Goal: Information Seeking & Learning: Learn about a topic

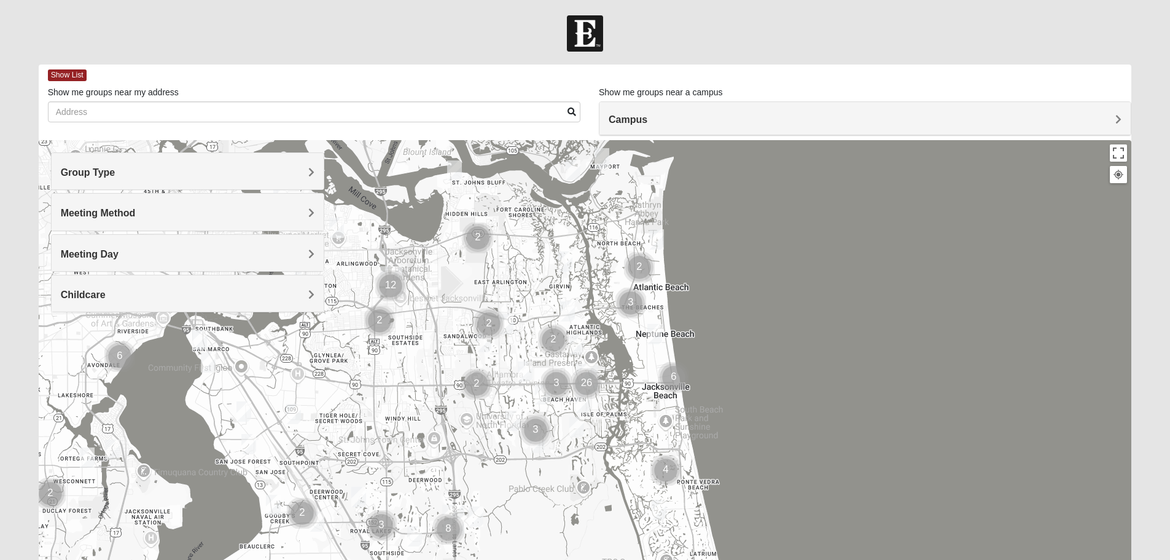
click at [126, 173] on h4 "Group Type" at bounding box center [188, 172] width 254 height 12
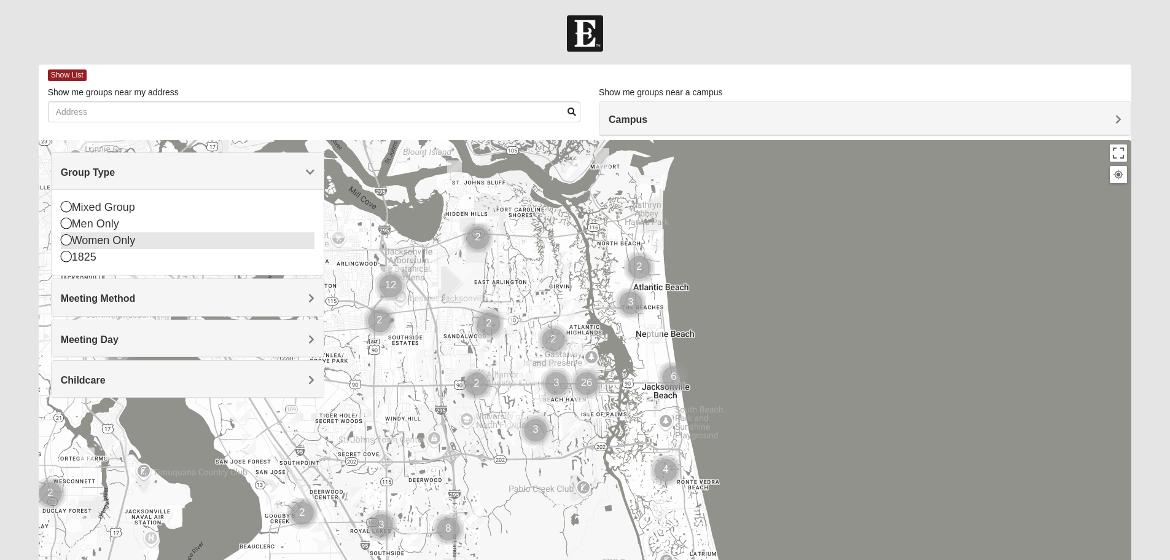
click at [67, 241] on icon at bounding box center [66, 239] width 11 height 11
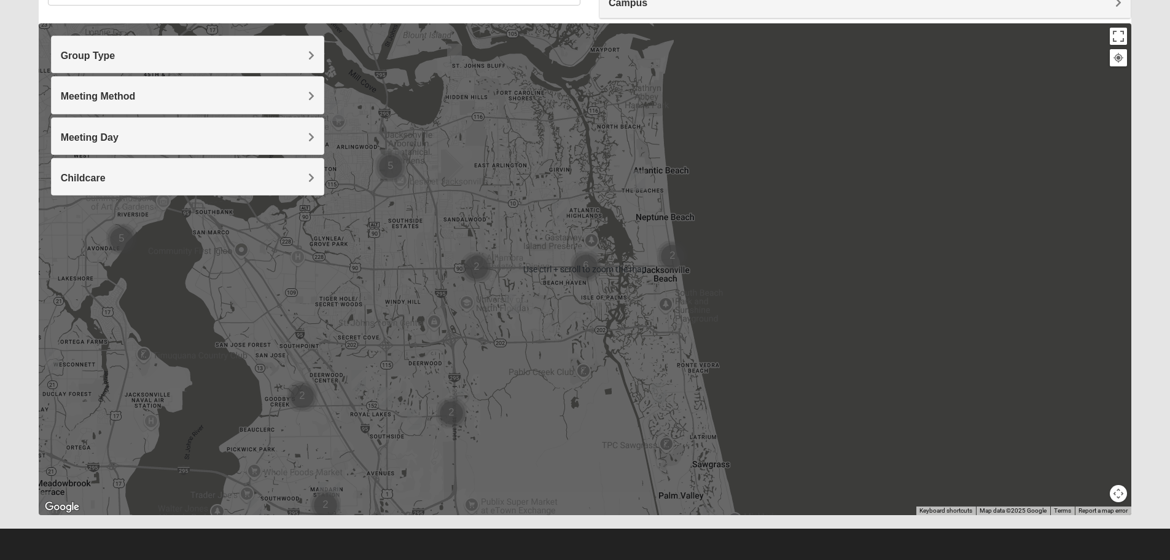
scroll to position [55, 0]
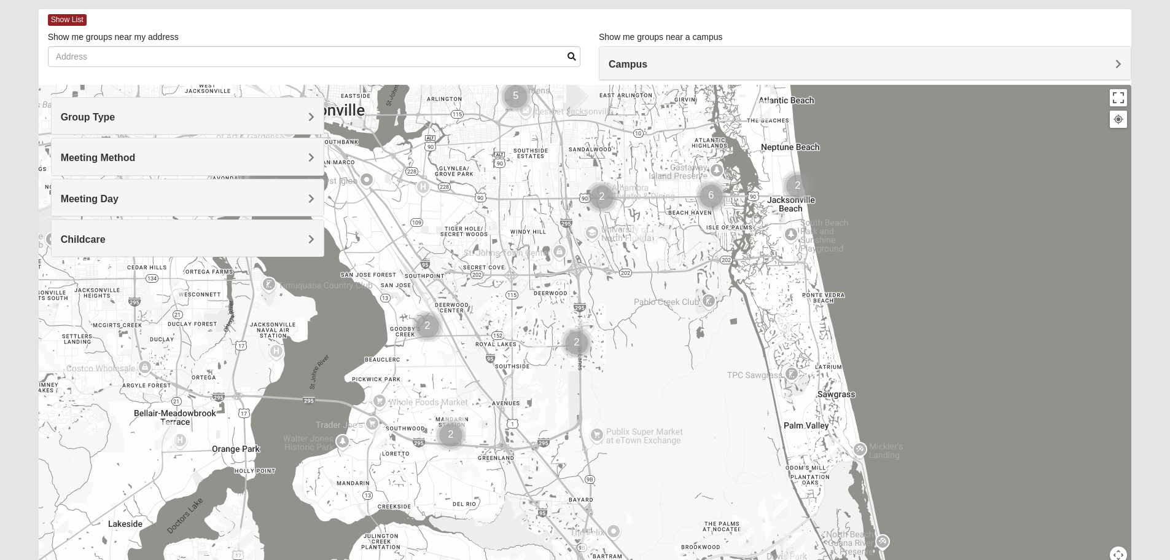
drag, startPoint x: 578, startPoint y: 413, endPoint x: 704, endPoint y: 280, distance: 183.4
click at [704, 280] on div at bounding box center [585, 330] width 1093 height 491
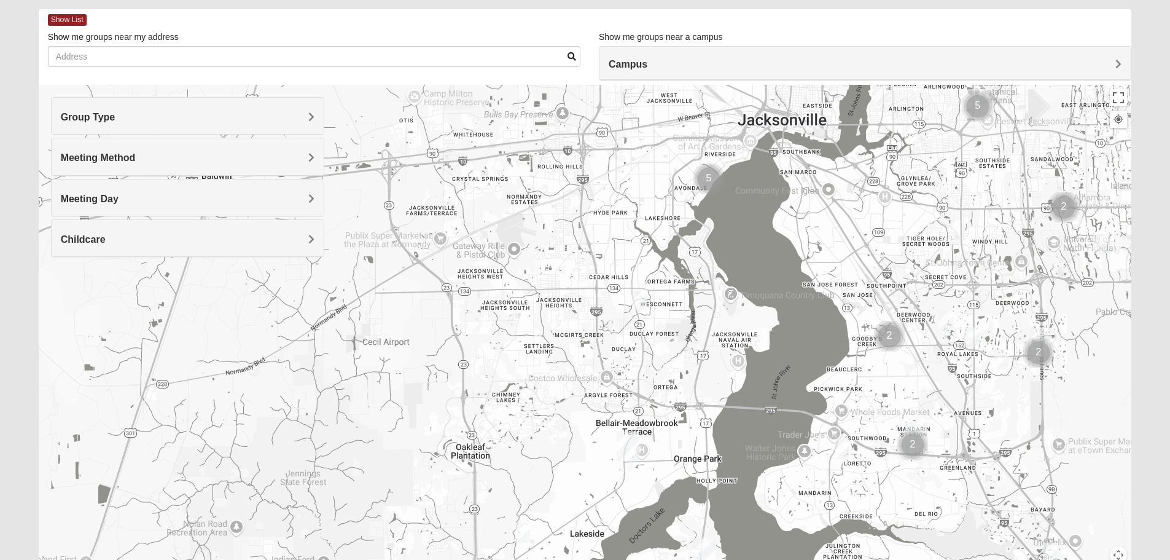
drag, startPoint x: 358, startPoint y: 378, endPoint x: 823, endPoint y: 388, distance: 465.1
click at [823, 388] on div at bounding box center [585, 330] width 1093 height 491
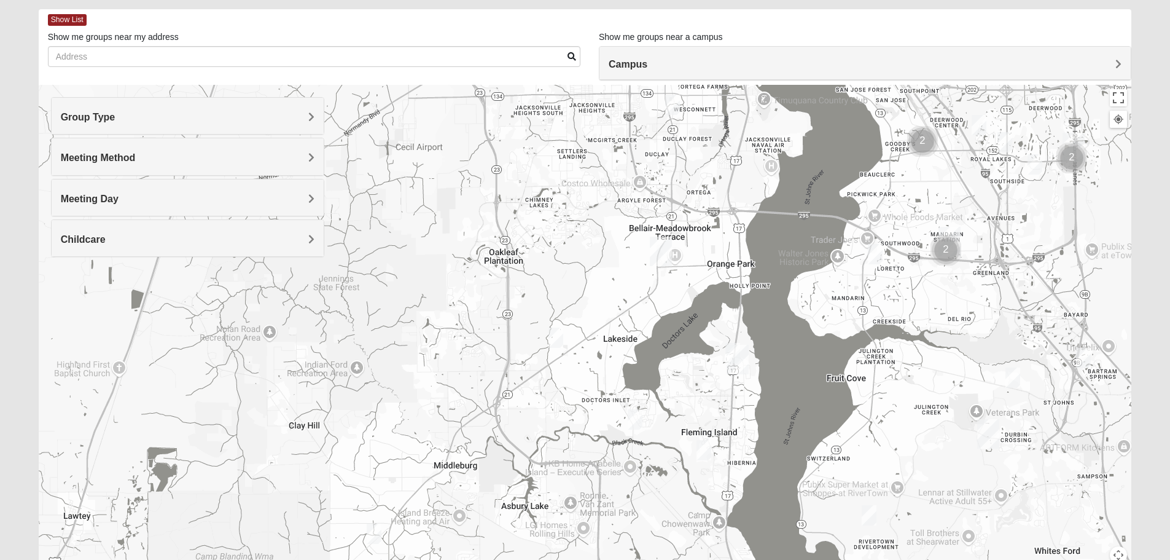
drag, startPoint x: 682, startPoint y: 440, endPoint x: 716, endPoint y: 241, distance: 201.9
click at [716, 241] on div at bounding box center [585, 330] width 1093 height 491
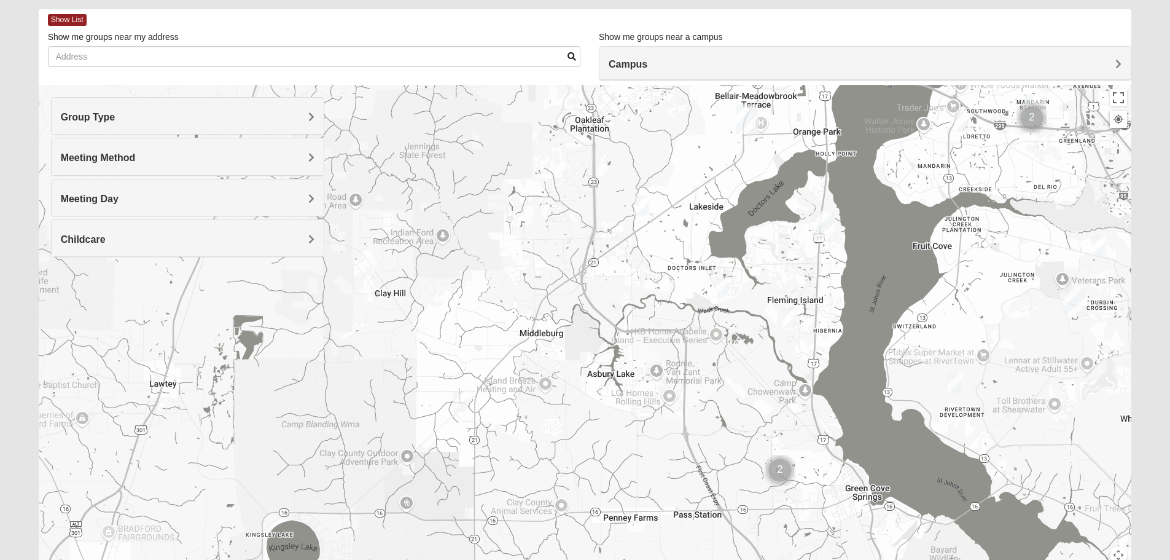
drag, startPoint x: 482, startPoint y: 459, endPoint x: 542, endPoint y: 367, distance: 110.9
click at [542, 367] on div at bounding box center [585, 330] width 1093 height 491
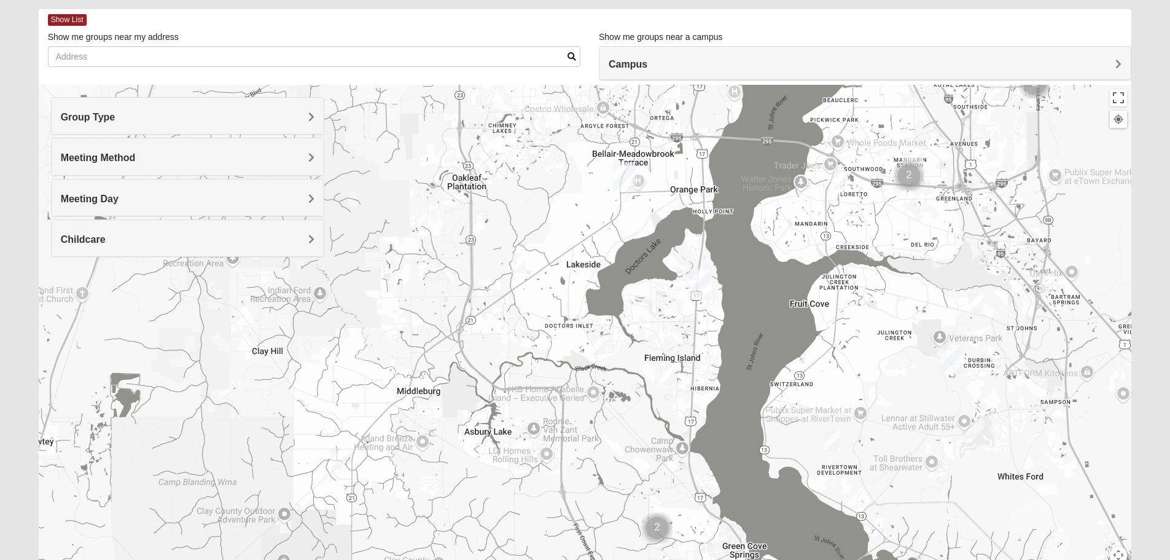
drag, startPoint x: 574, startPoint y: 335, endPoint x: 450, endPoint y: 393, distance: 137.1
click at [450, 393] on div at bounding box center [585, 330] width 1093 height 491
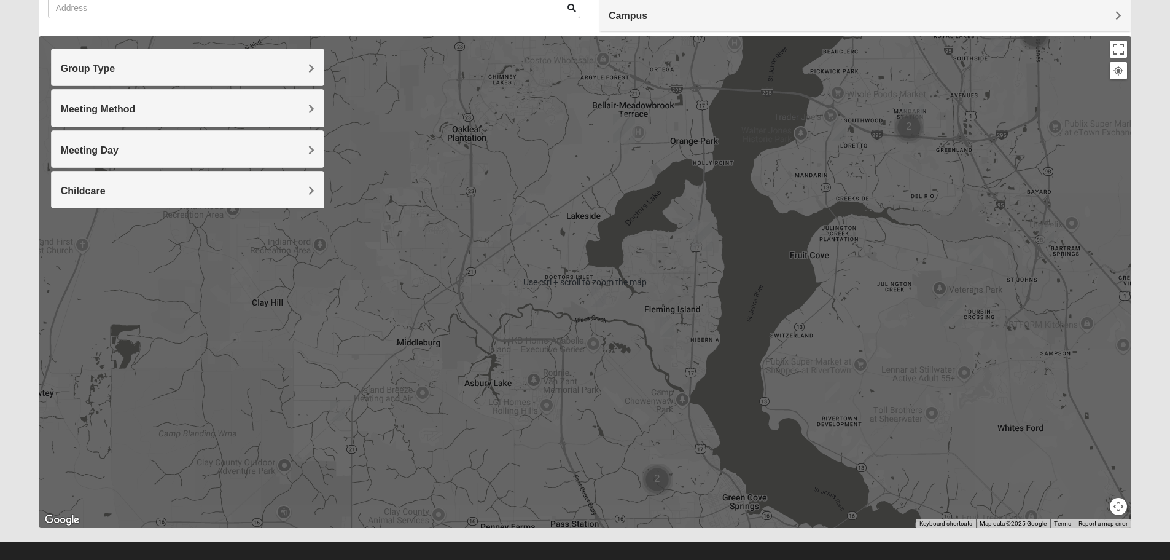
scroll to position [117, 0]
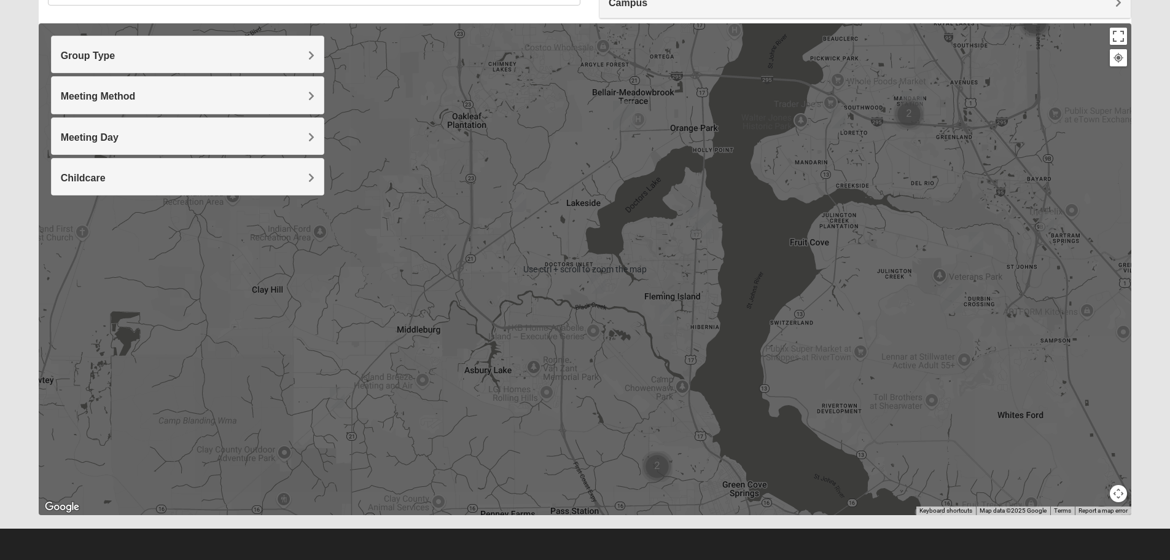
click at [936, 176] on div at bounding box center [585, 268] width 1093 height 491
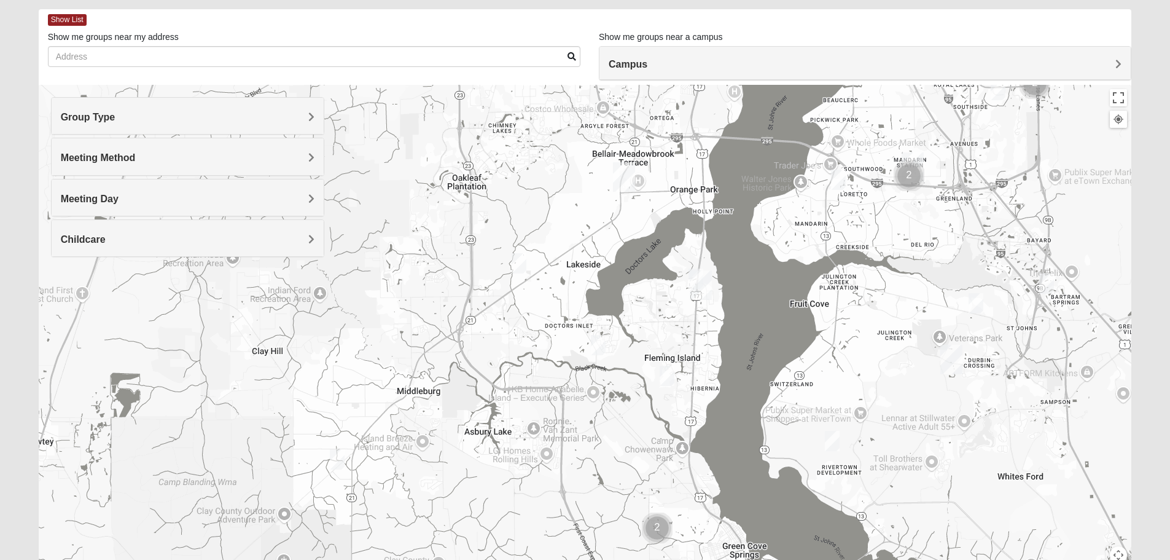
click at [1115, 121] on div at bounding box center [1118, 119] width 11 height 11
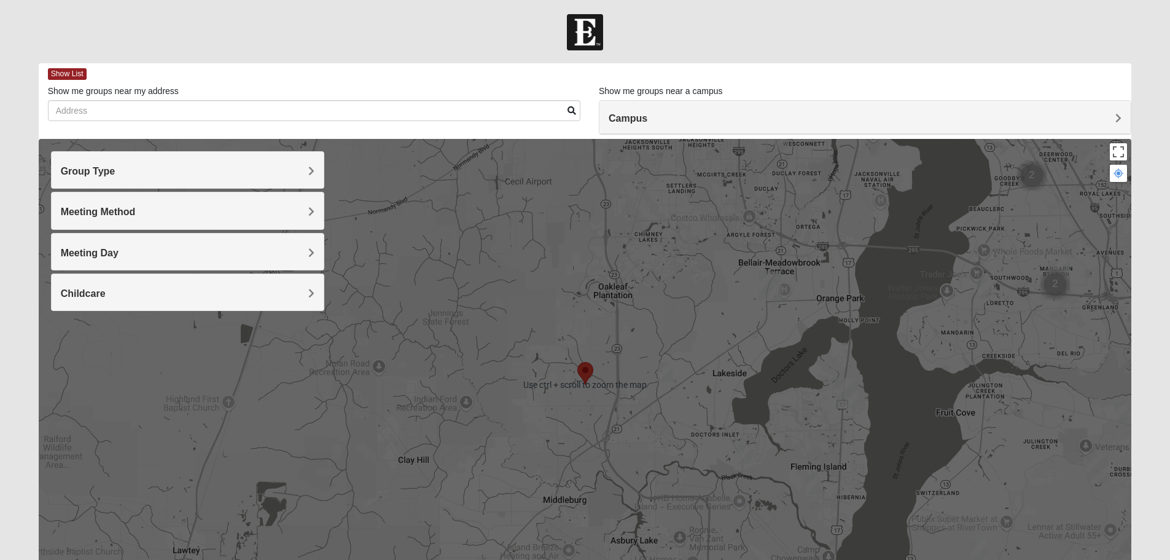
scroll to position [0, 0]
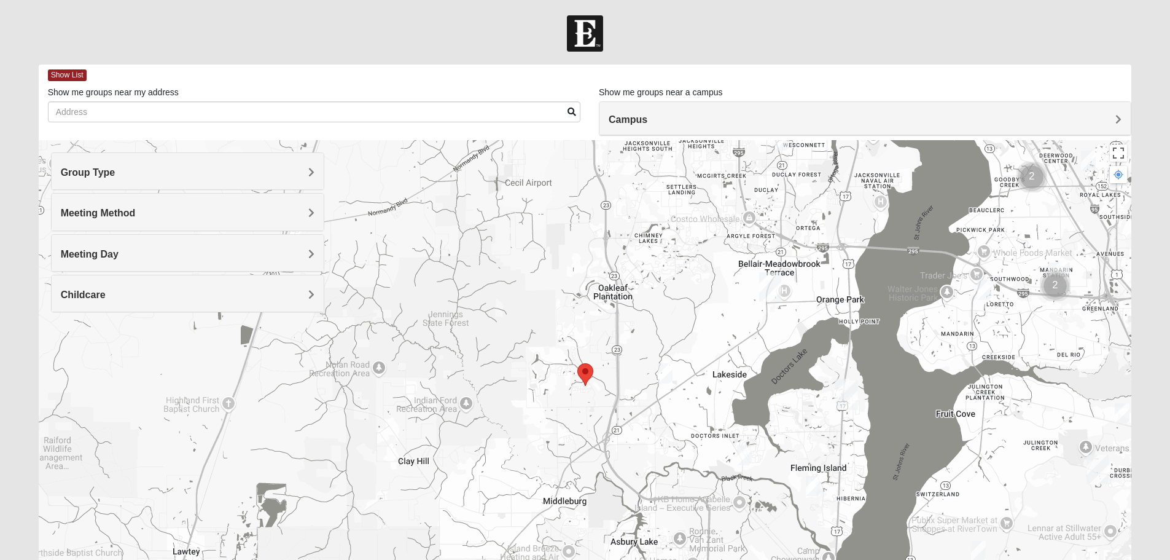
click at [750, 129] on div "Campus" at bounding box center [865, 118] width 531 height 33
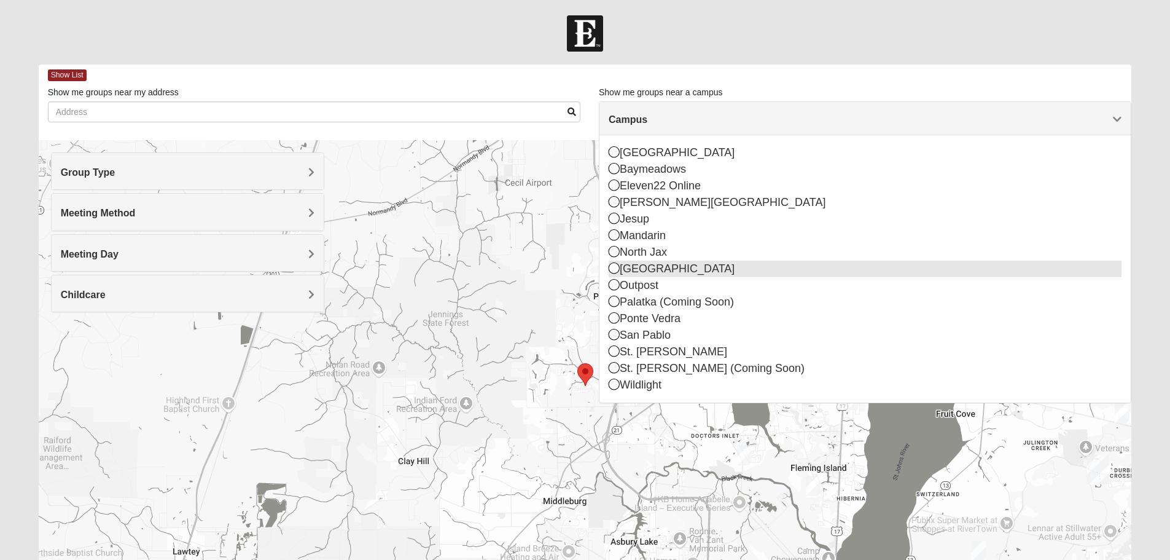
click at [612, 270] on icon at bounding box center [614, 267] width 11 height 11
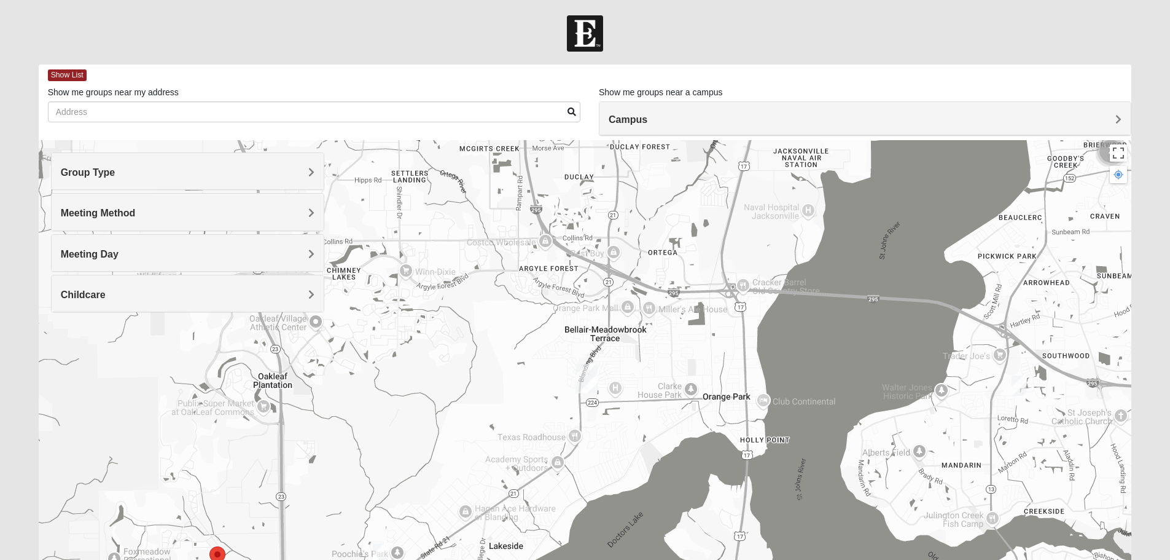
click at [112, 176] on span "Group Type" at bounding box center [88, 172] width 55 height 10
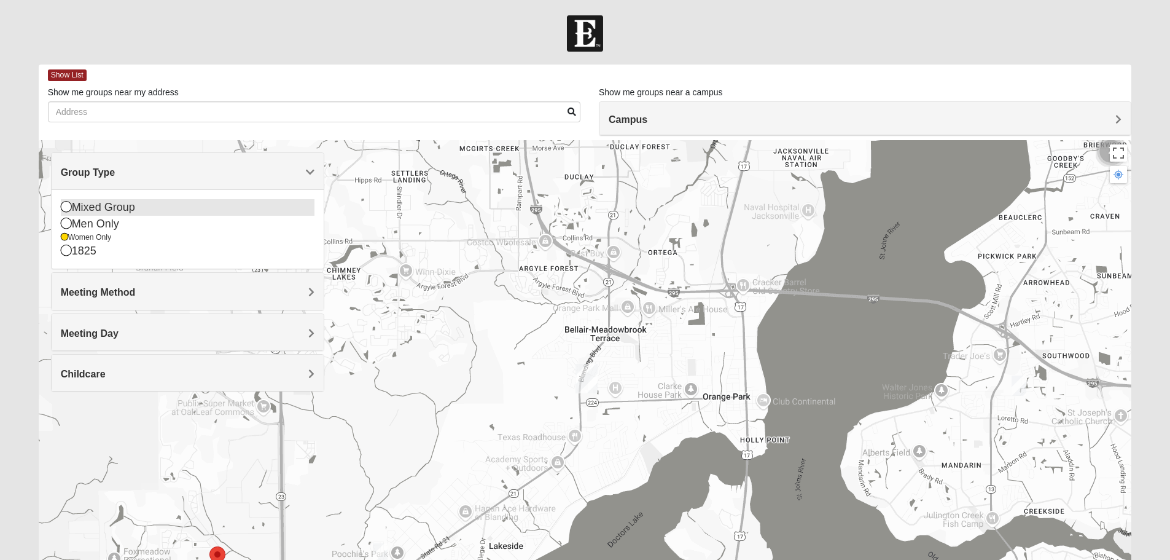
click at [66, 206] on icon at bounding box center [66, 206] width 11 height 11
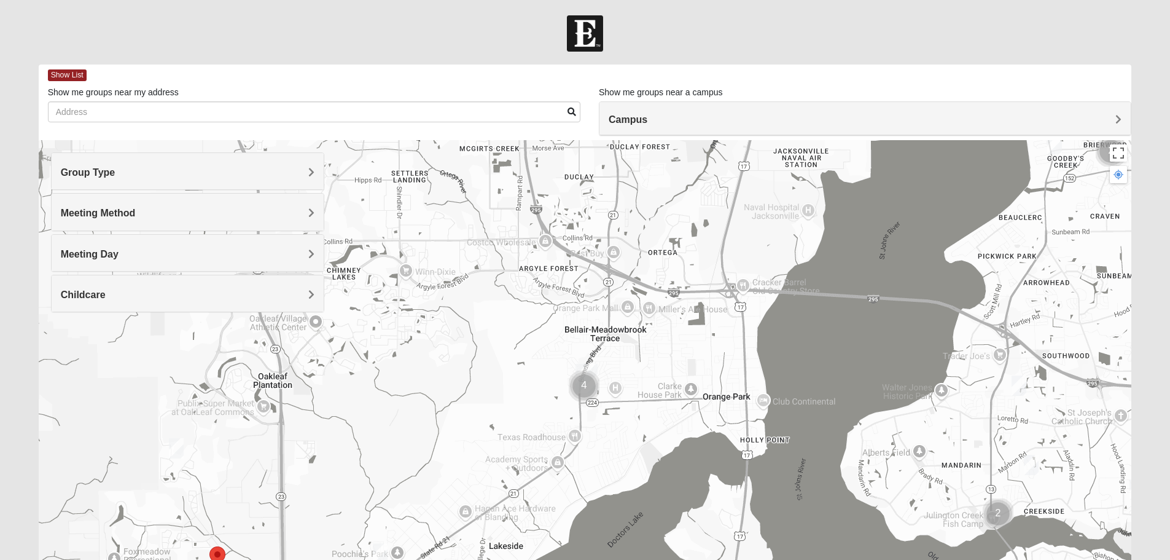
click at [580, 386] on img "Cluster of 4 groups" at bounding box center [584, 385] width 31 height 31
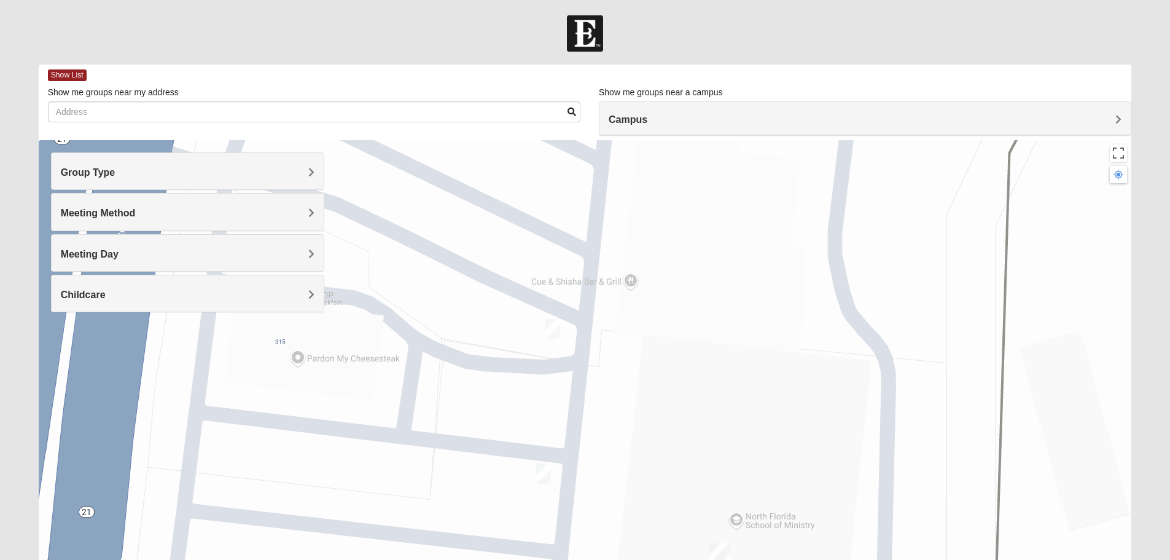
drag, startPoint x: 596, startPoint y: 243, endPoint x: 604, endPoint y: 410, distance: 167.2
click at [604, 410] on div at bounding box center [585, 385] width 1093 height 491
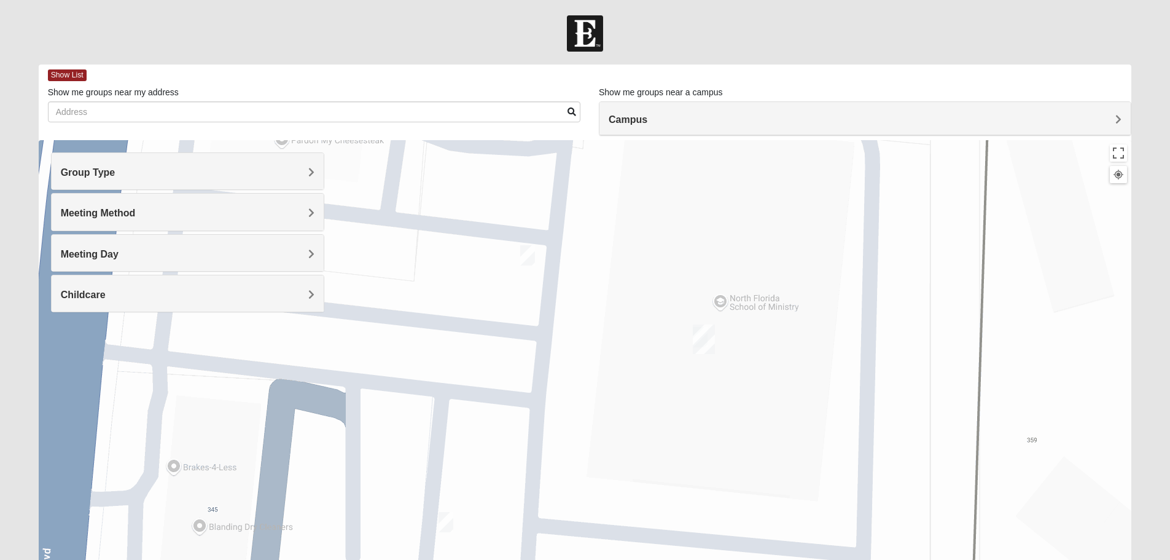
drag, startPoint x: 668, startPoint y: 400, endPoint x: 650, endPoint y: 174, distance: 227.4
click at [650, 173] on div at bounding box center [585, 385] width 1093 height 491
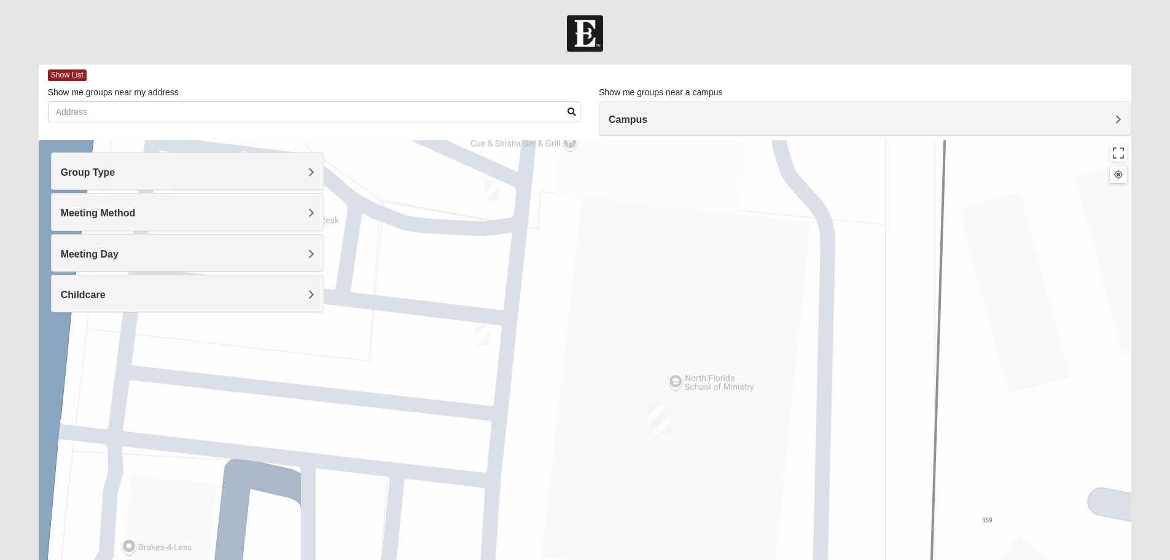
drag, startPoint x: 550, startPoint y: 495, endPoint x: 507, endPoint y: 577, distance: 92.0
click at [507, 559] on html "Log In Find A Group Error Show List Loading Groups" at bounding box center [585, 338] width 1170 height 676
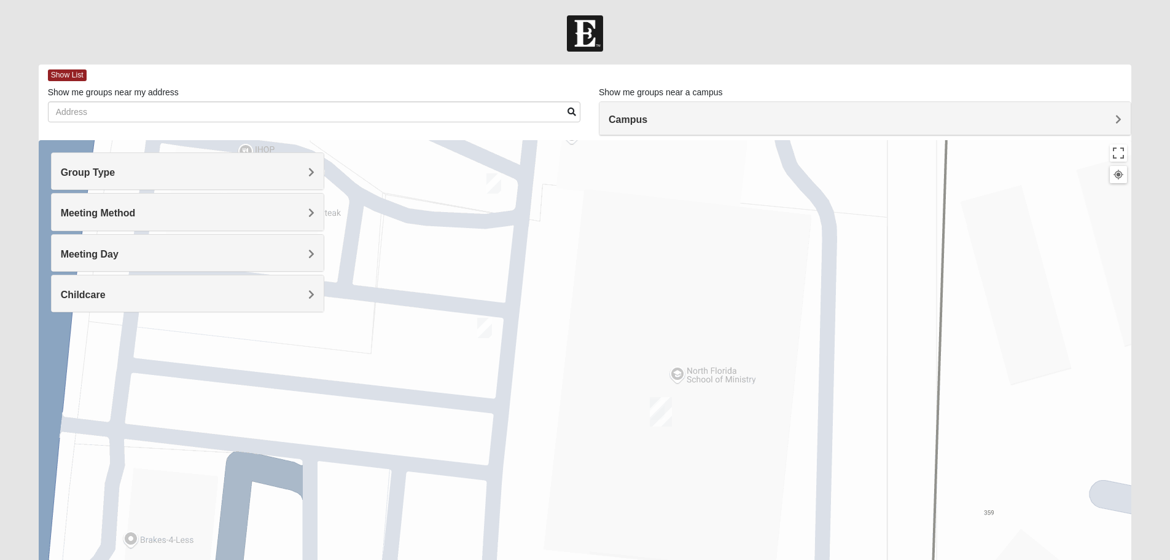
click at [658, 410] on img "Orange Park" at bounding box center [661, 411] width 22 height 29
click at [632, 423] on div "[GEOGRAPHIC_DATA] [STREET_ADDRESS][PERSON_NAME]" at bounding box center [585, 385] width 1093 height 491
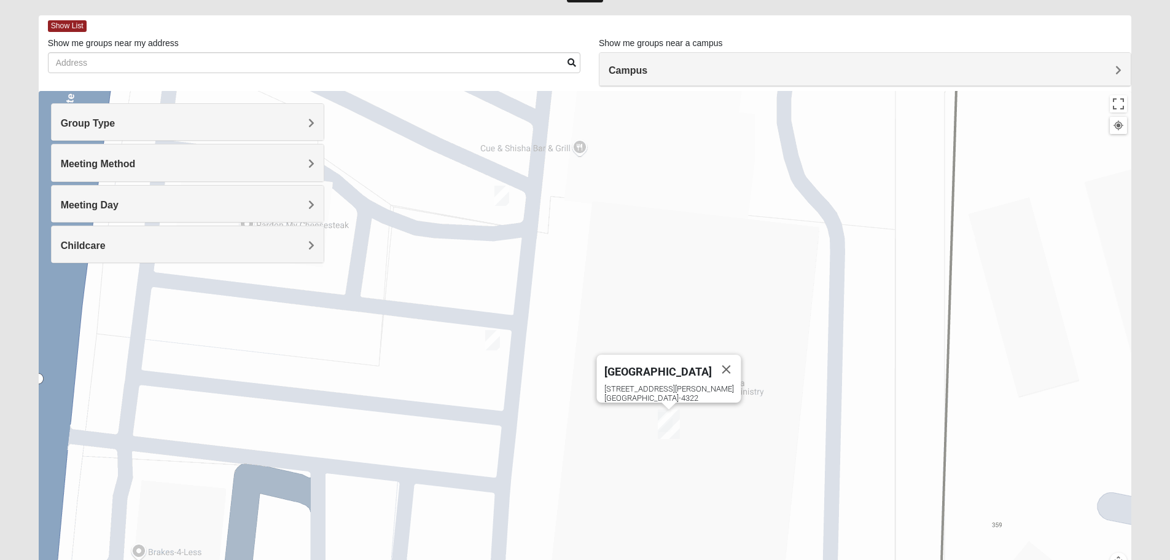
scroll to position [61, 0]
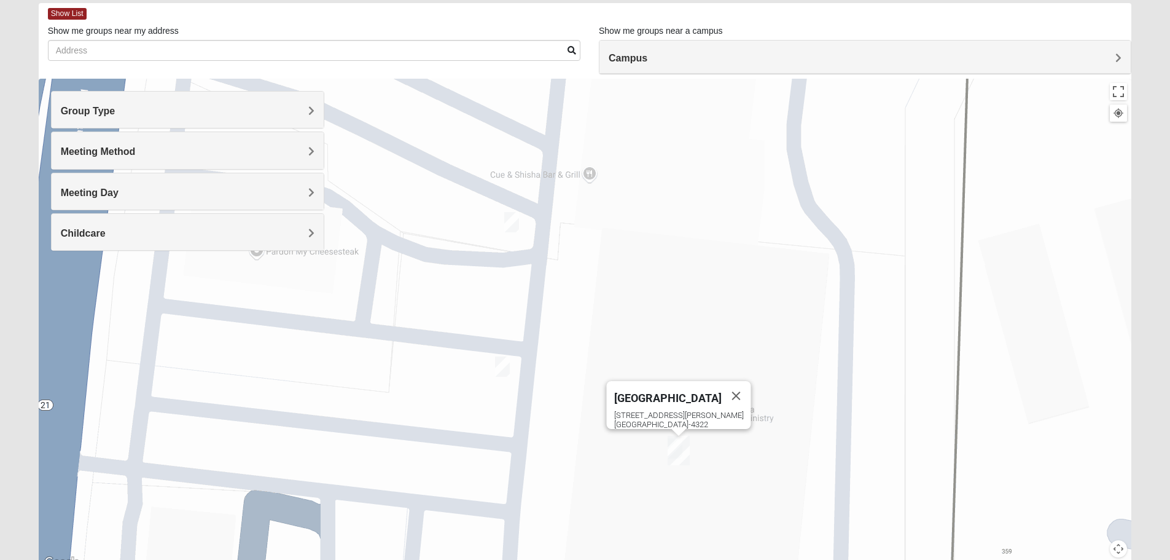
drag, startPoint x: 573, startPoint y: 438, endPoint x: 587, endPoint y: 496, distance: 59.9
click at [587, 496] on div "[GEOGRAPHIC_DATA] [STREET_ADDRESS][PERSON_NAME]" at bounding box center [585, 324] width 1093 height 491
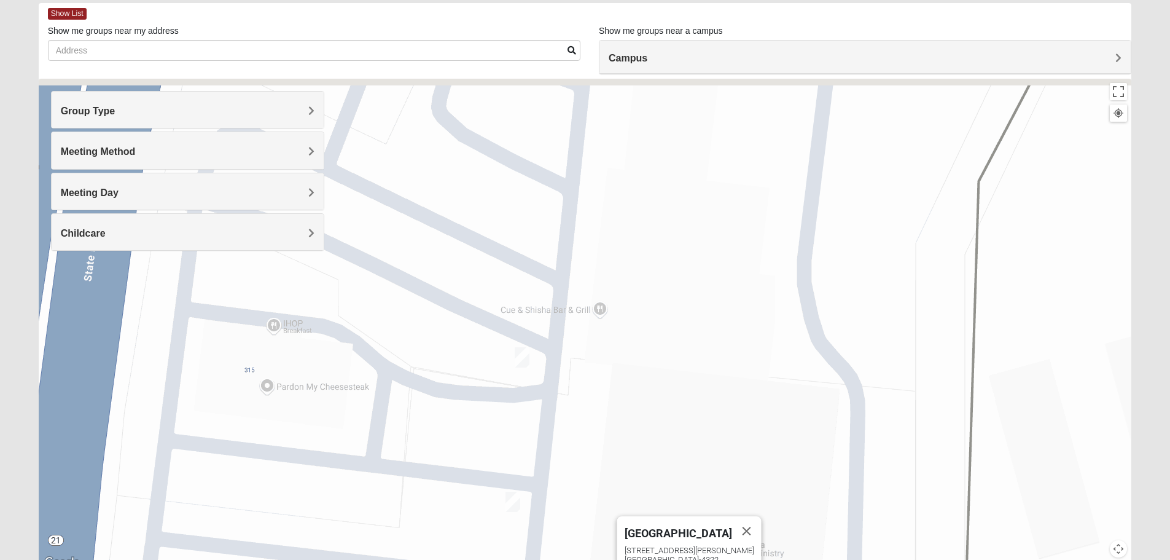
drag, startPoint x: 577, startPoint y: 306, endPoint x: 599, endPoint y: 397, distance: 94.2
click at [587, 440] on div "[GEOGRAPHIC_DATA] [STREET_ADDRESS][PERSON_NAME]" at bounding box center [585, 324] width 1093 height 491
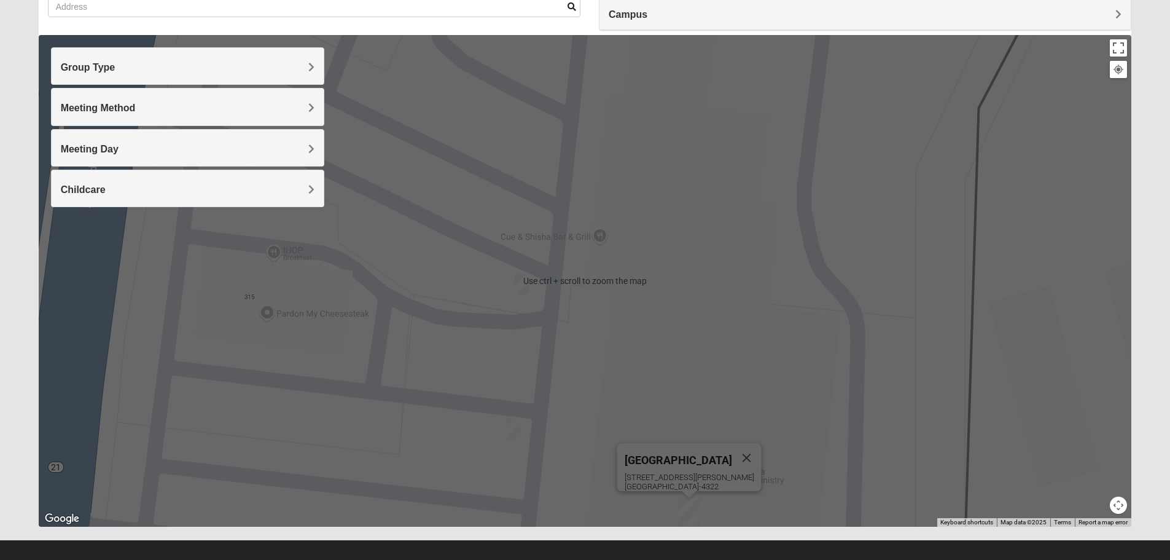
scroll to position [117, 0]
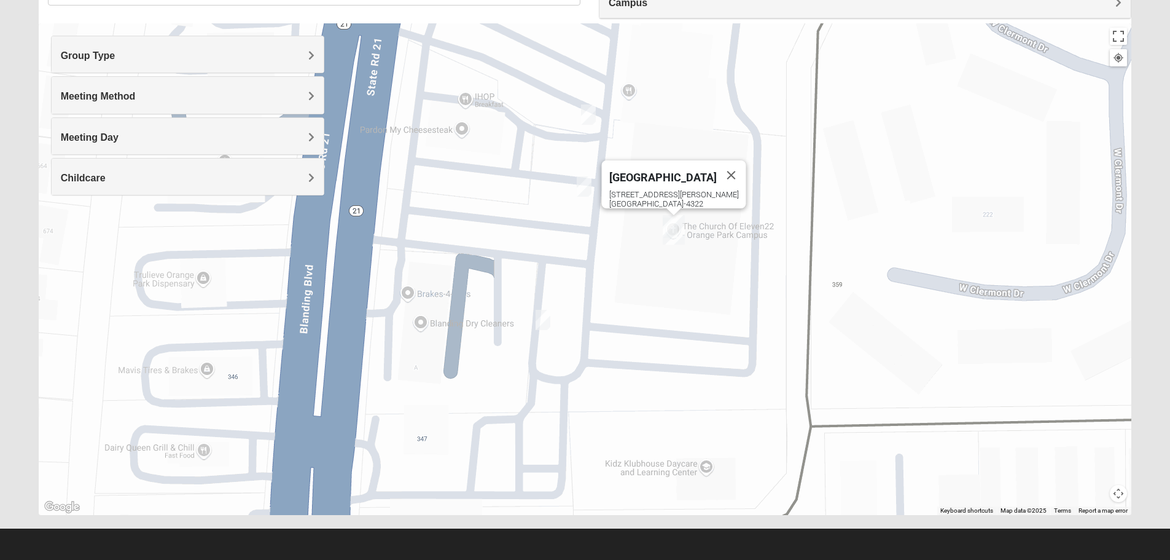
drag, startPoint x: 737, startPoint y: 385, endPoint x: 756, endPoint y: 181, distance: 204.8
click at [756, 181] on div "[GEOGRAPHIC_DATA] [STREET_ADDRESS][PERSON_NAME]" at bounding box center [585, 268] width 1093 height 491
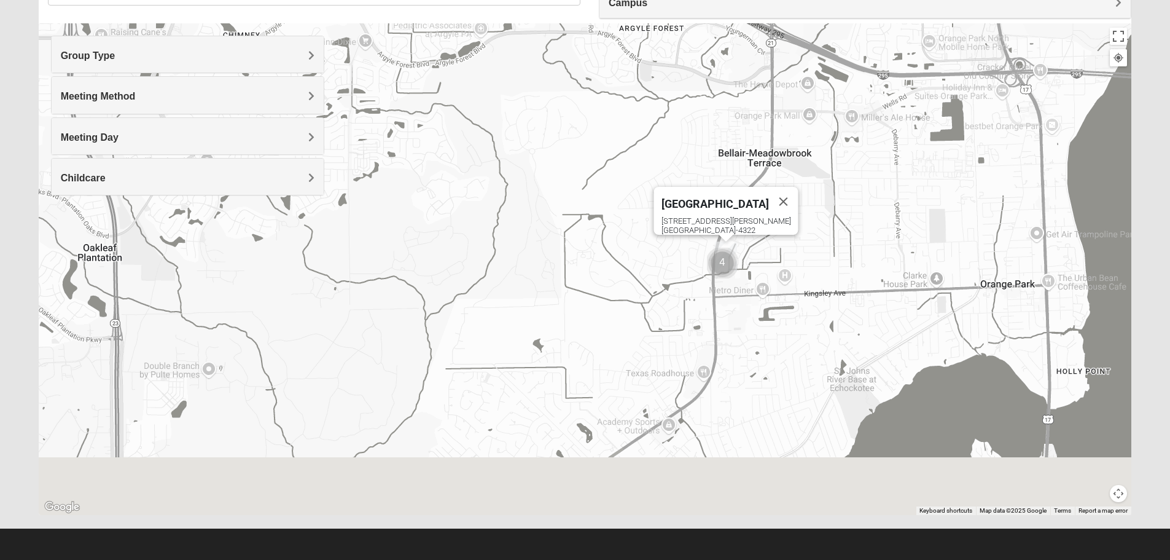
drag, startPoint x: 589, startPoint y: 337, endPoint x: 548, endPoint y: 141, distance: 200.2
click at [548, 141] on div "[GEOGRAPHIC_DATA] [STREET_ADDRESS][PERSON_NAME]" at bounding box center [585, 268] width 1093 height 491
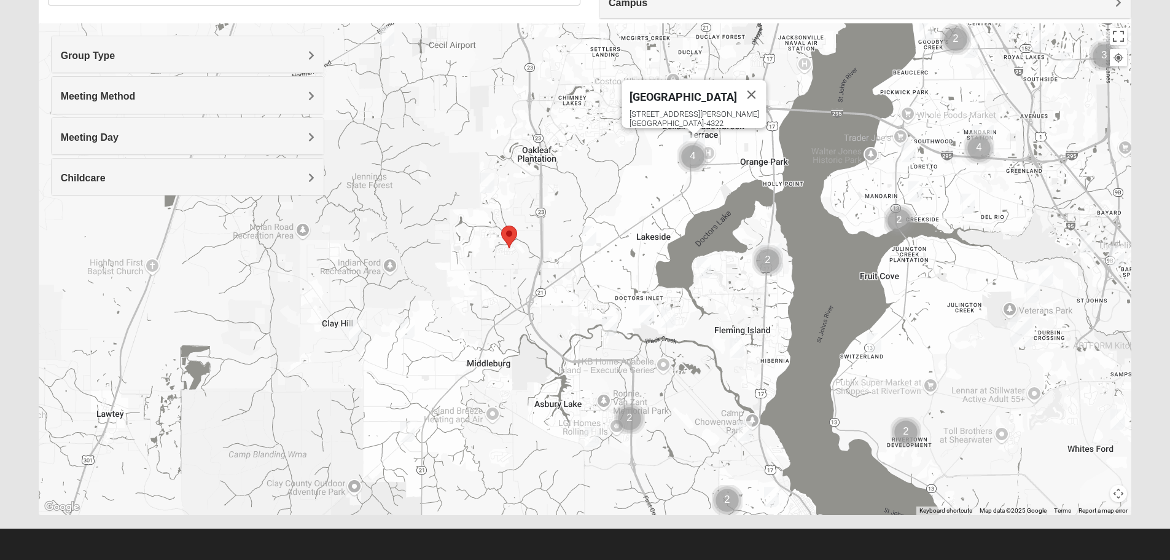
drag, startPoint x: 580, startPoint y: 370, endPoint x: 630, endPoint y: 235, distance: 144.4
click at [630, 235] on div "[GEOGRAPHIC_DATA] [STREET_ADDRESS][PERSON_NAME]" at bounding box center [585, 268] width 1093 height 491
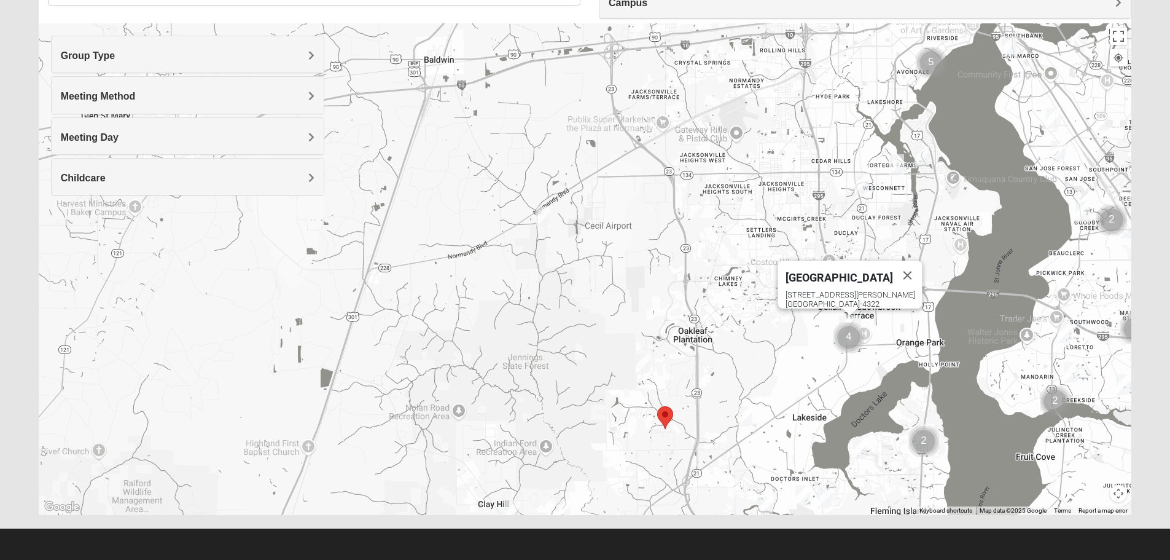
drag, startPoint x: 380, startPoint y: 162, endPoint x: 536, endPoint y: 345, distance: 240.1
click at [536, 345] on div "[GEOGRAPHIC_DATA] [STREET_ADDRESS][PERSON_NAME]" at bounding box center [585, 268] width 1093 height 491
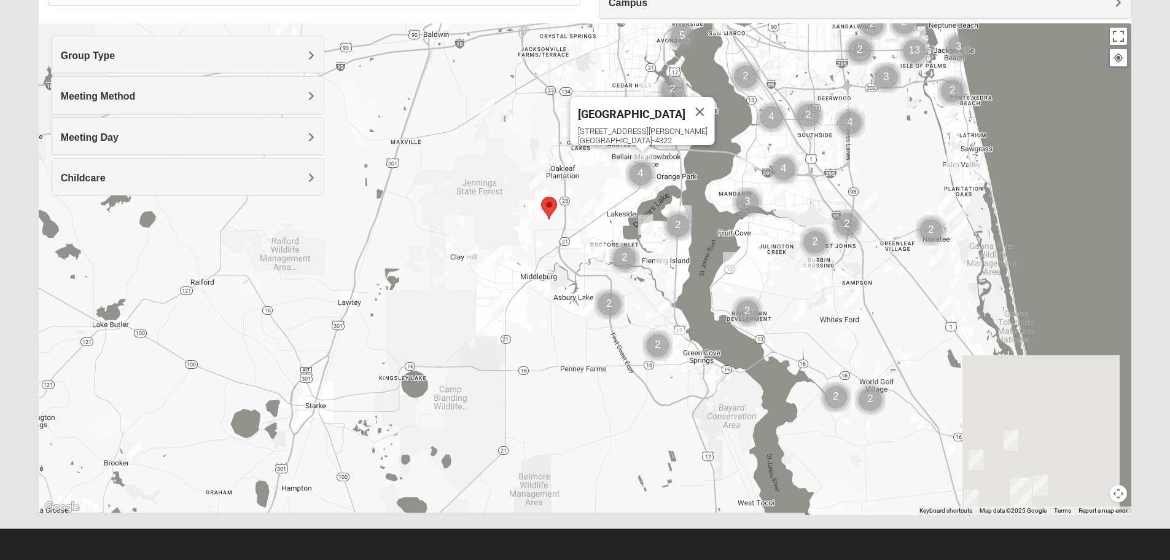
drag, startPoint x: 550, startPoint y: 377, endPoint x: 502, endPoint y: 214, distance: 170.3
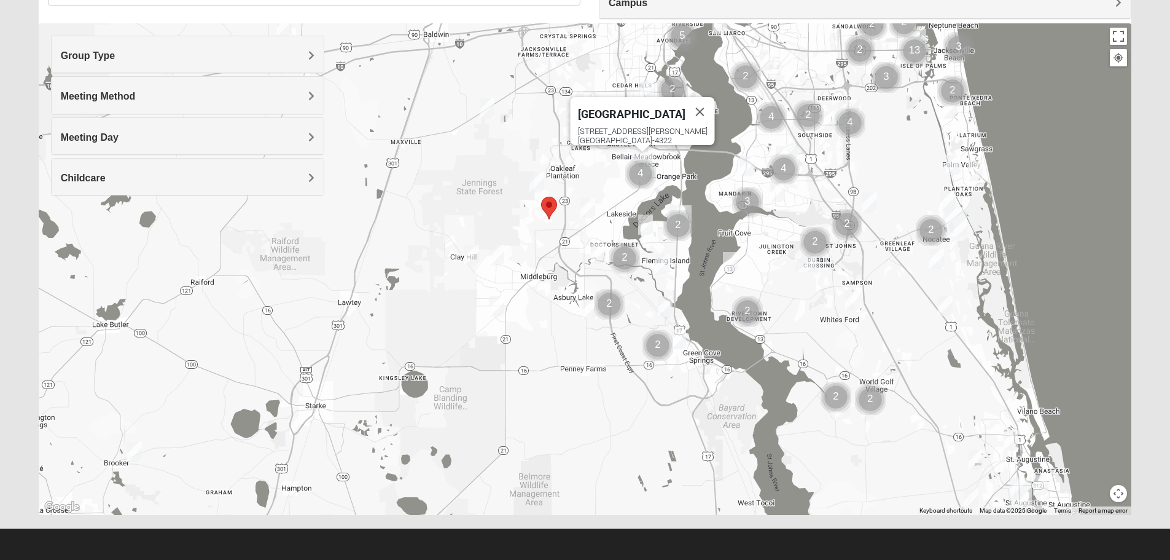
click at [502, 214] on div "[GEOGRAPHIC_DATA] [STREET_ADDRESS][PERSON_NAME]" at bounding box center [585, 268] width 1093 height 491
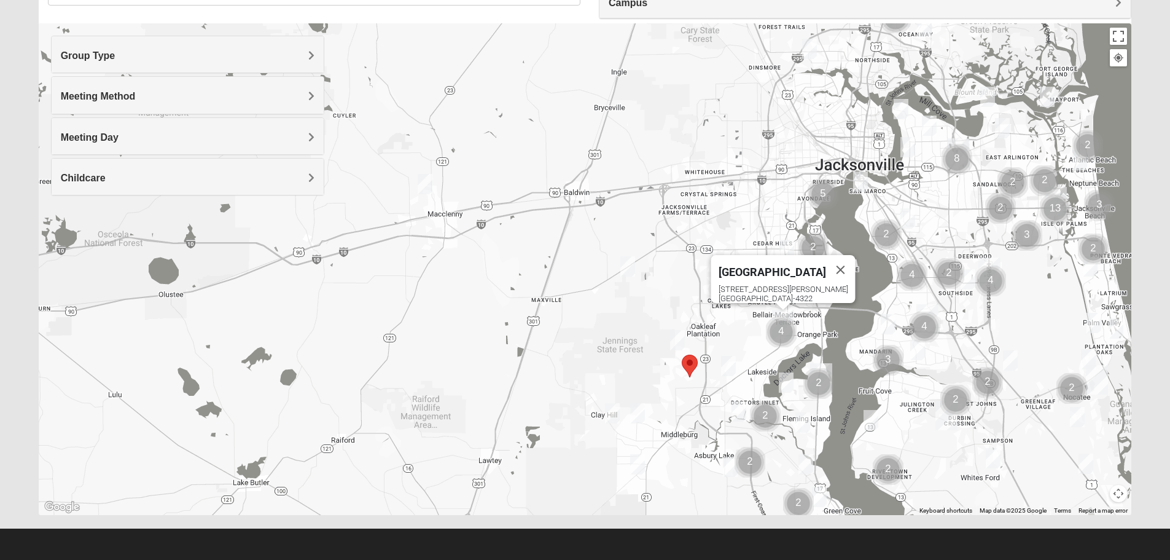
drag, startPoint x: 442, startPoint y: 206, endPoint x: 574, endPoint y: 345, distance: 192.1
click at [584, 364] on div "[GEOGRAPHIC_DATA] [STREET_ADDRESS][PERSON_NAME]" at bounding box center [585, 268] width 1093 height 491
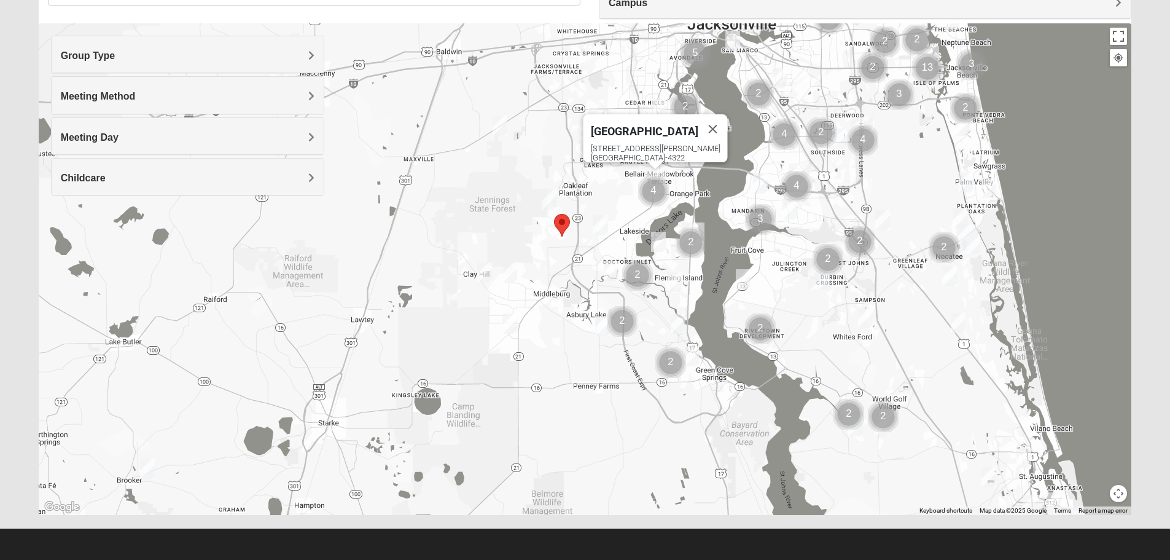
drag, startPoint x: 597, startPoint y: 354, endPoint x: 455, endPoint y: 200, distance: 209.5
click at [455, 200] on div "[GEOGRAPHIC_DATA] [STREET_ADDRESS][PERSON_NAME]" at bounding box center [585, 268] width 1093 height 491
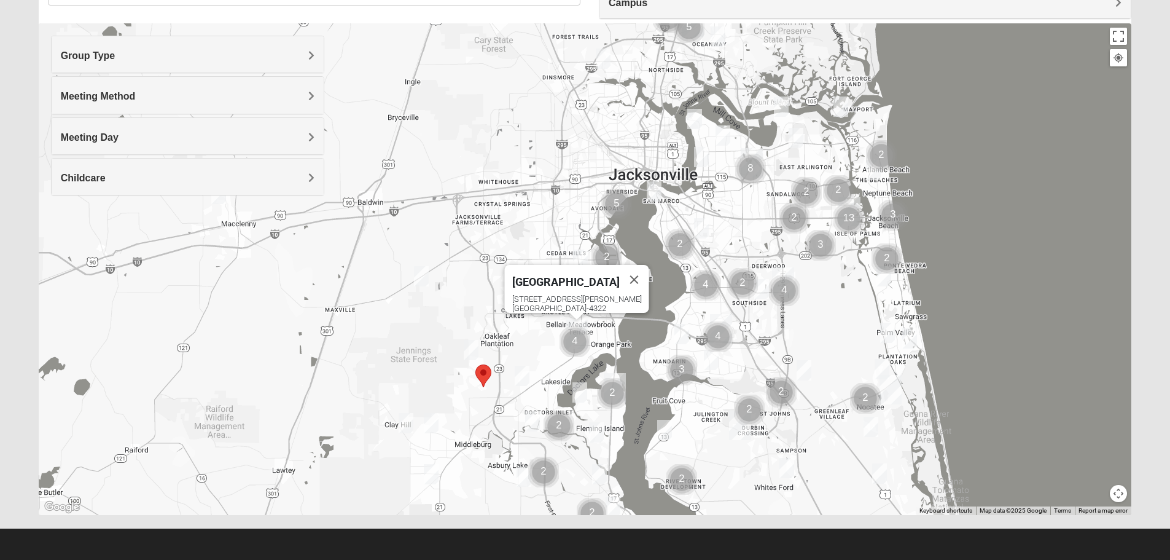
drag, startPoint x: 421, startPoint y: 217, endPoint x: 358, endPoint y: 388, distance: 181.5
click at [358, 388] on div "[GEOGRAPHIC_DATA] [STREET_ADDRESS][PERSON_NAME]" at bounding box center [585, 268] width 1093 height 491
click at [623, 267] on button "Close" at bounding box center [633, 279] width 29 height 29
click at [408, 421] on img "Online Mixed Hodges 32068" at bounding box center [406, 423] width 15 height 20
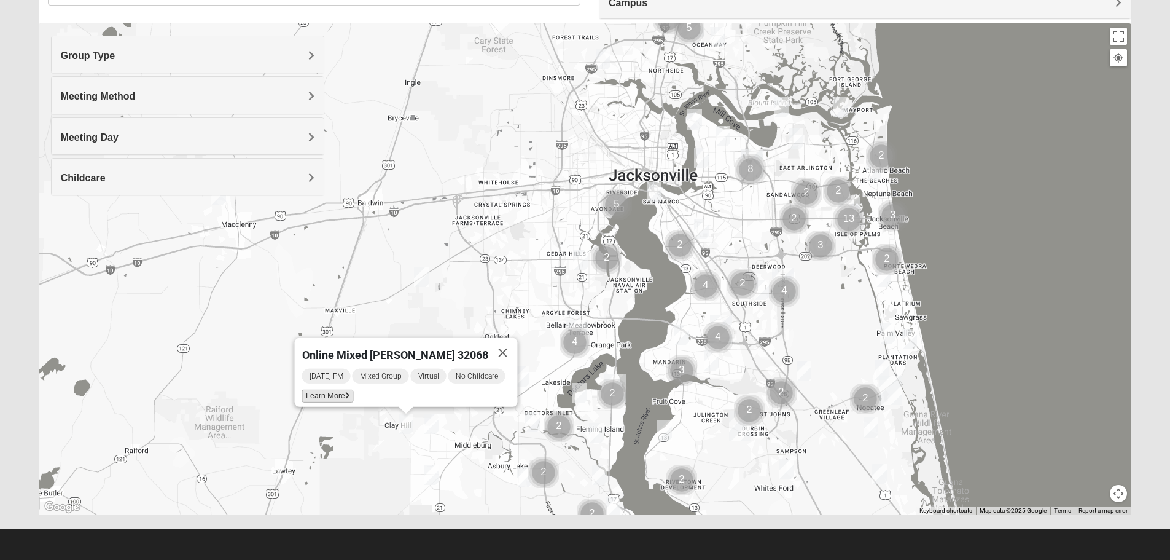
click at [314, 389] on span "Learn More" at bounding box center [328, 395] width 52 height 13
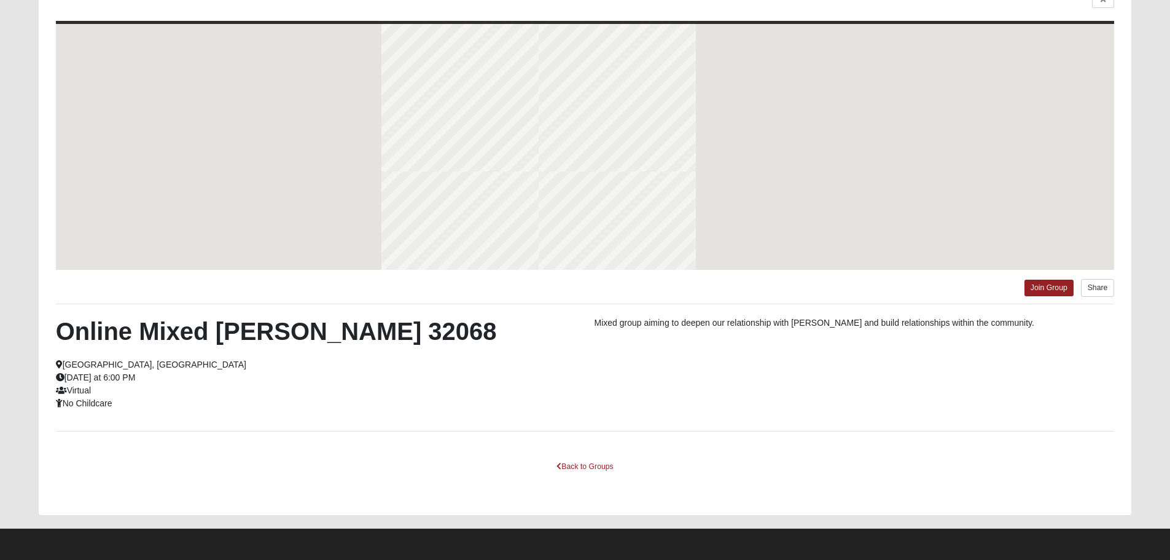
scroll to position [63, 0]
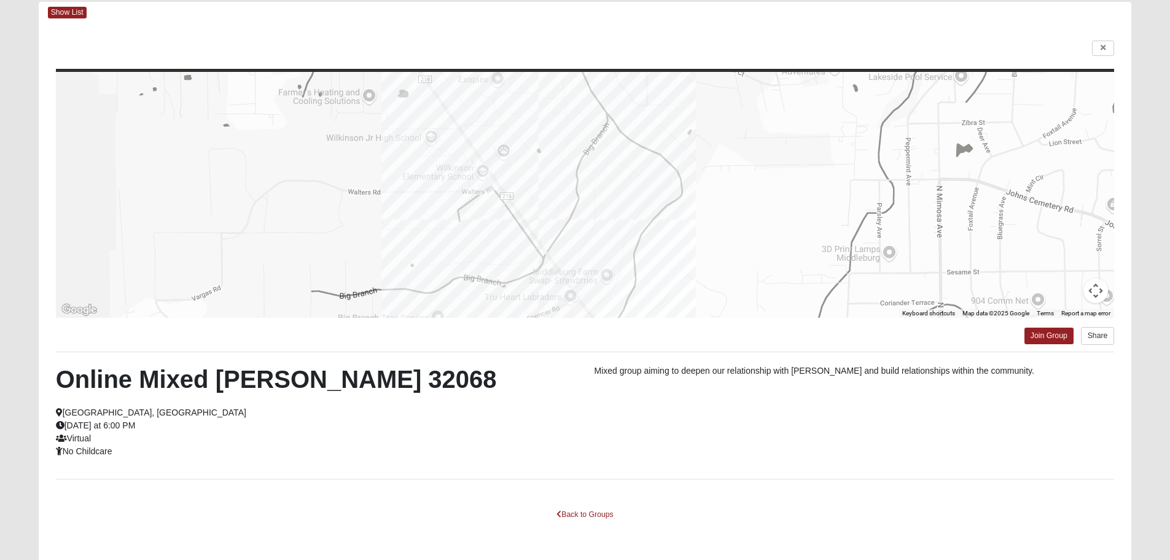
drag, startPoint x: 404, startPoint y: 440, endPoint x: 400, endPoint y: 241, distance: 199.1
click at [400, 241] on div "← Move left → Move right ↑ Move up ↓ Move down + Zoom in - Zoom out Home Jump l…" at bounding box center [585, 292] width 1093 height 539
click at [461, 426] on div "Online Mixed [PERSON_NAME] 32068 [GEOGRAPHIC_DATA], [GEOGRAPHIC_DATA] [DATE] at…" at bounding box center [316, 410] width 539 height 93
drag, startPoint x: 439, startPoint y: 348, endPoint x: 415, endPoint y: 215, distance: 135.4
click at [415, 215] on div "← Move left → Move right ↑ Move up ↓ Move down + Zoom in - Zoom out Home Jump l…" at bounding box center [585, 292] width 1093 height 539
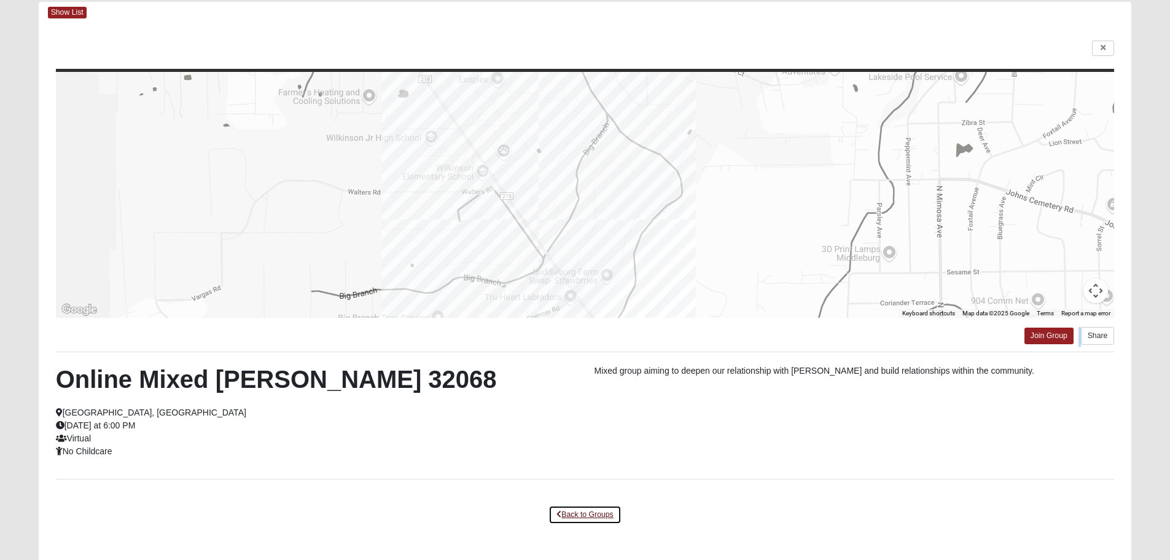
click at [570, 513] on link "Back to Groups" at bounding box center [585, 514] width 72 height 19
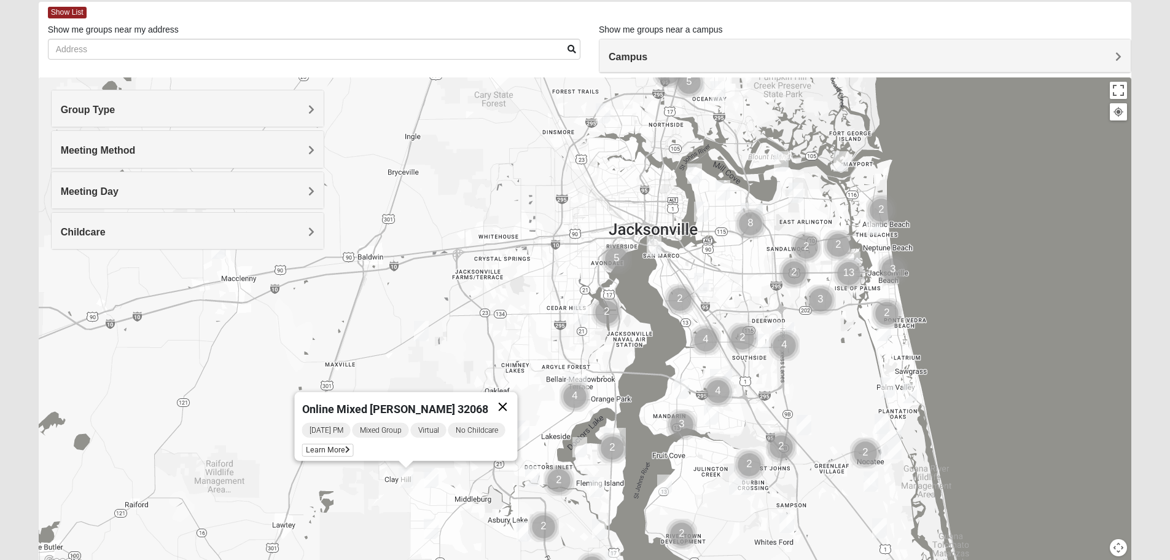
click at [502, 404] on button "Close" at bounding box center [502, 406] width 29 height 29
click at [467, 402] on img "Mixed Newton 32065" at bounding box center [471, 404] width 15 height 20
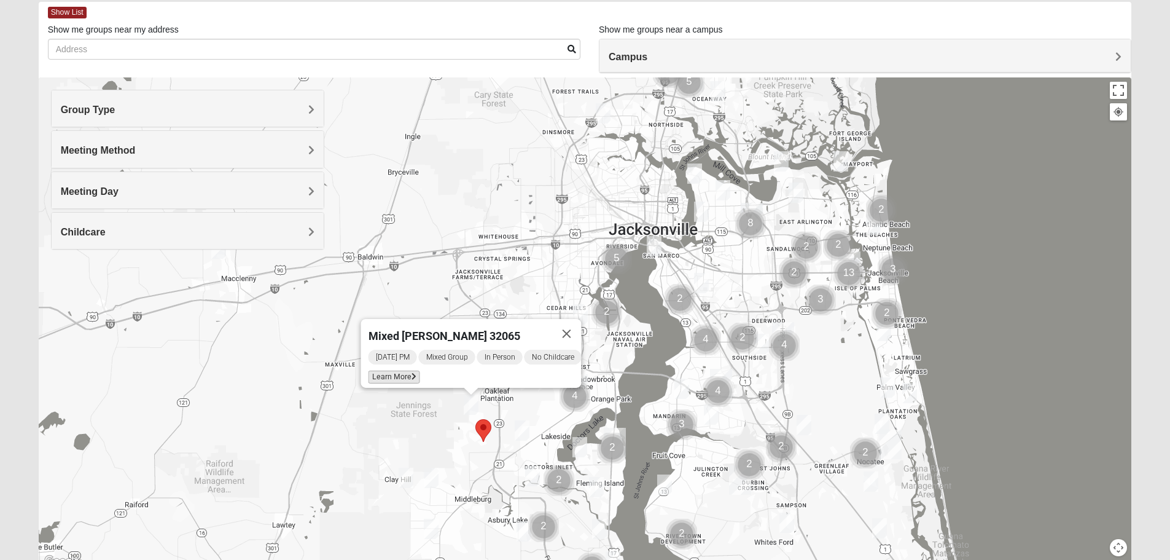
click at [386, 370] on span "Learn More" at bounding box center [394, 376] width 52 height 13
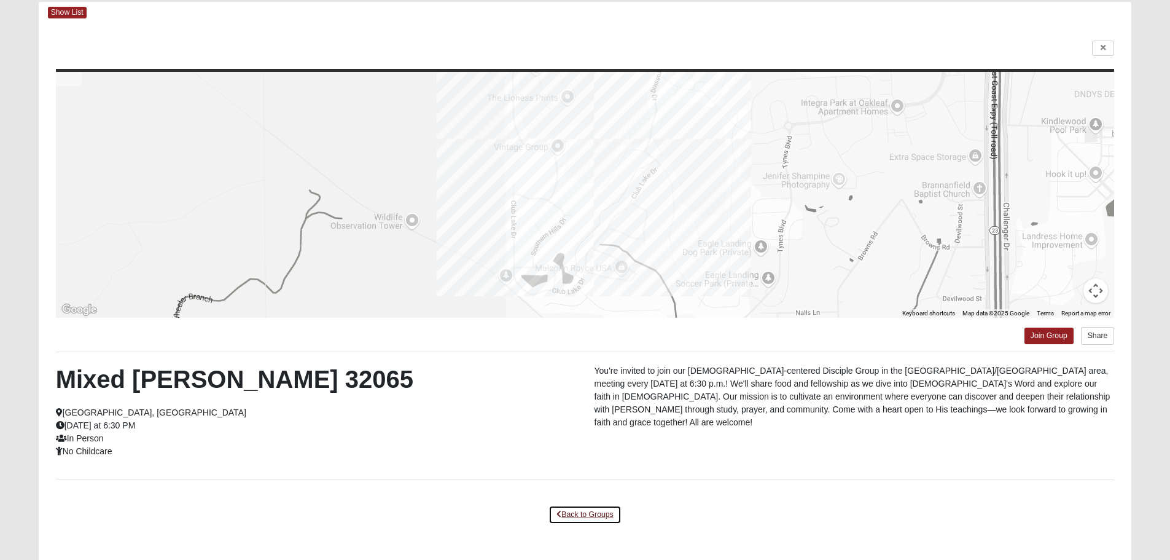
click at [589, 508] on link "Back to Groups" at bounding box center [585, 514] width 72 height 19
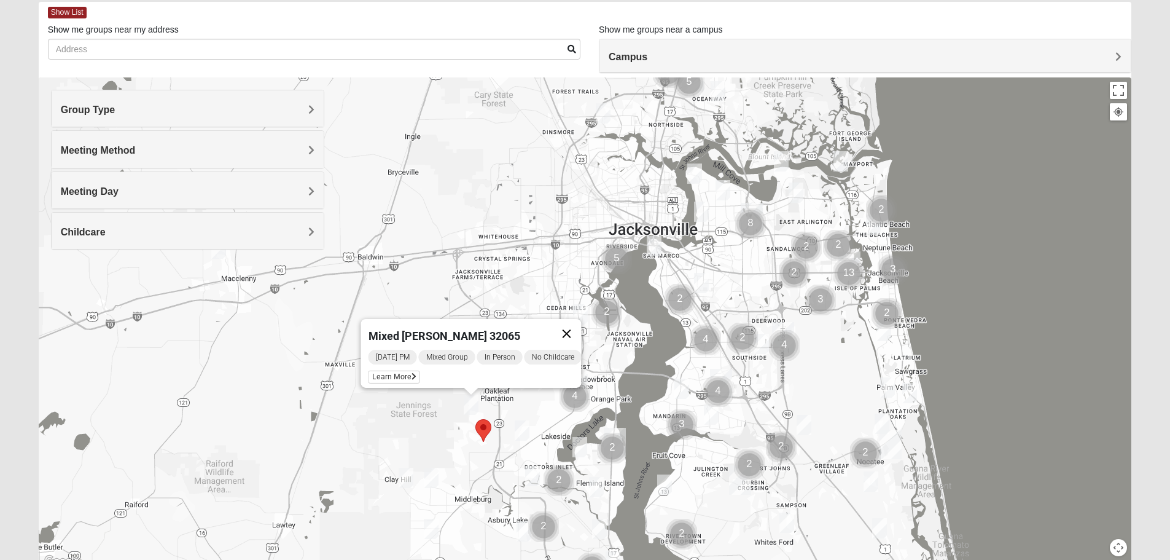
click at [576, 324] on button "Close" at bounding box center [566, 333] width 29 height 29
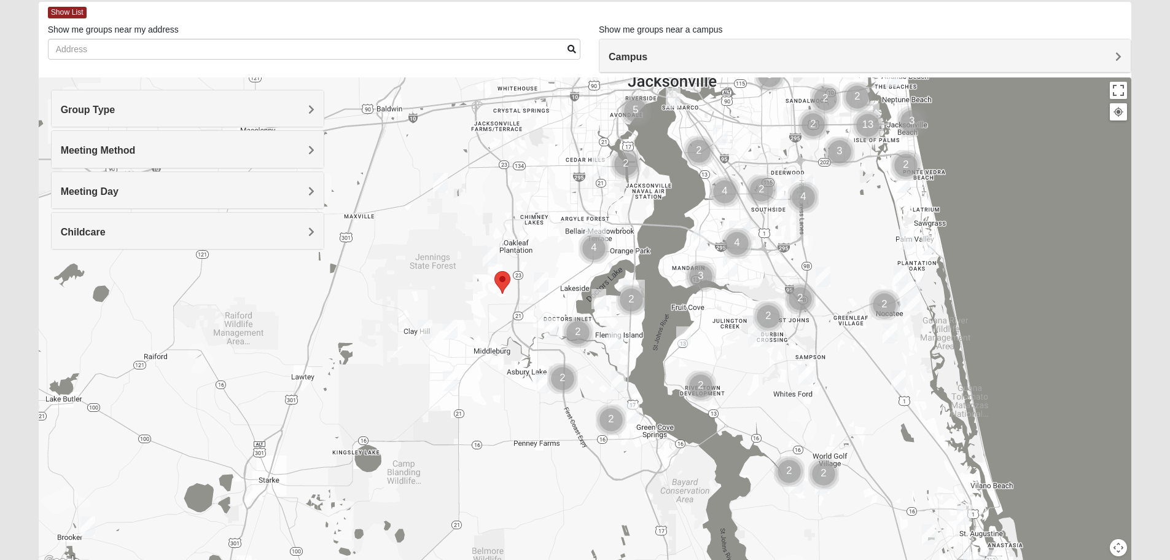
drag, startPoint x: 500, startPoint y: 481, endPoint x: 518, endPoint y: 330, distance: 151.6
click at [518, 330] on div at bounding box center [585, 322] width 1093 height 491
click at [453, 330] on img "Mixed Anderson 32068" at bounding box center [450, 329] width 15 height 20
click at [361, 295] on span "Learn More" at bounding box center [373, 301] width 52 height 13
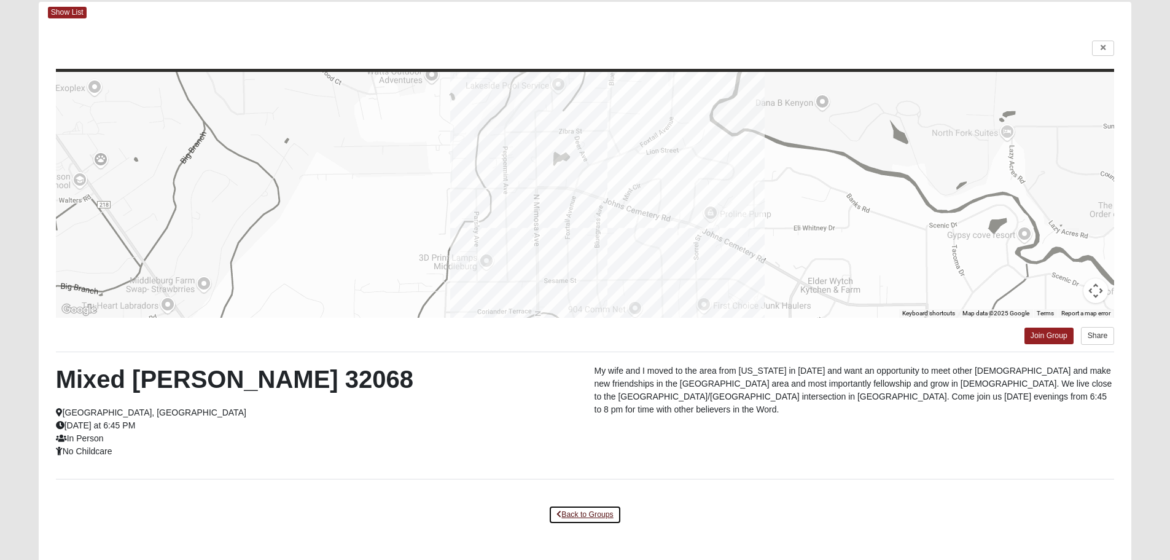
click at [582, 507] on link "Back to Groups" at bounding box center [585, 514] width 72 height 19
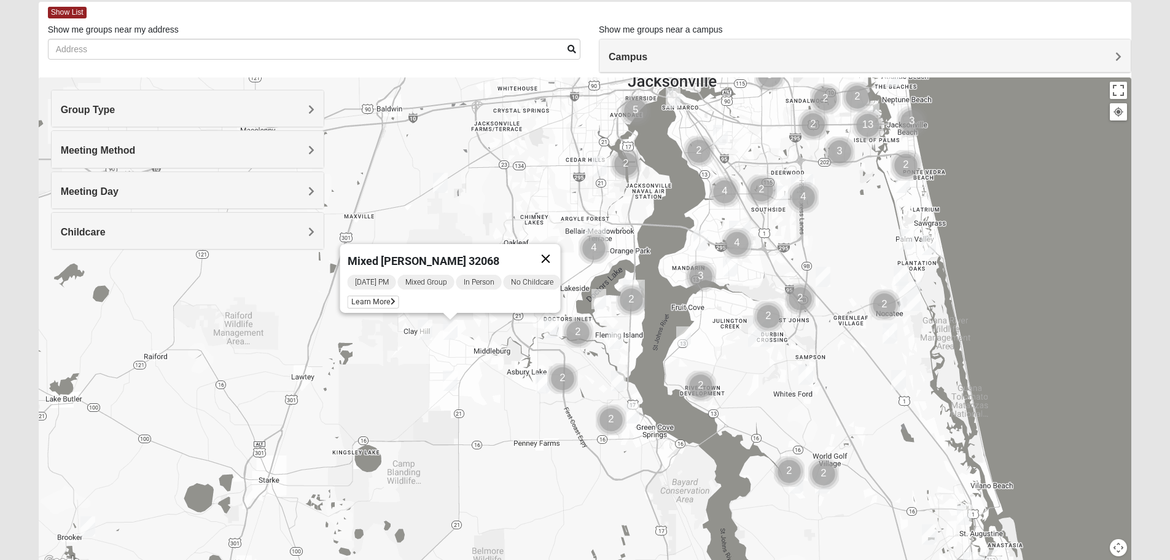
click at [560, 246] on button "Close" at bounding box center [545, 258] width 29 height 29
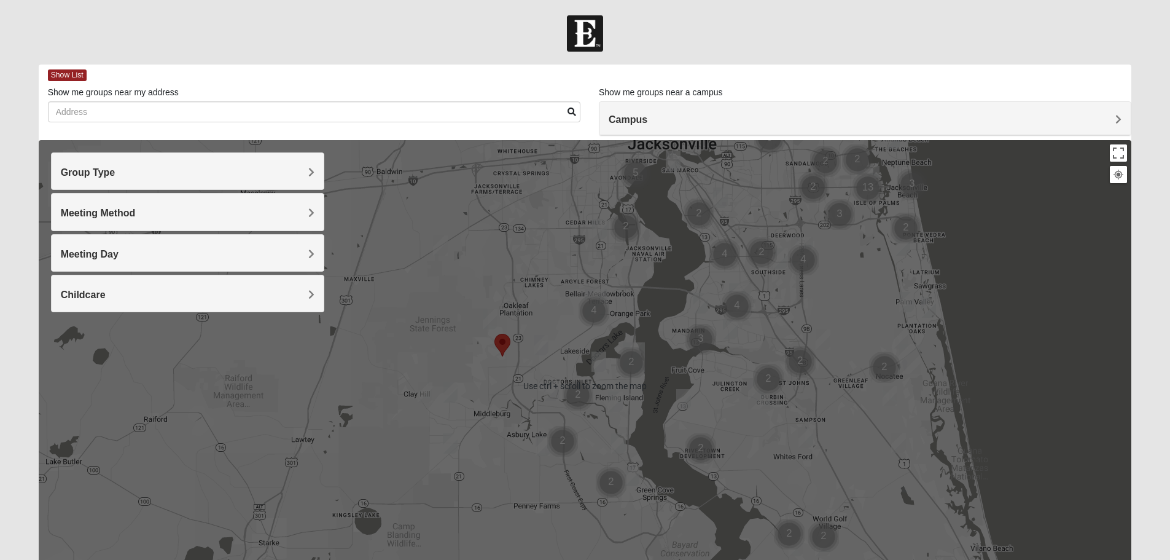
scroll to position [61, 0]
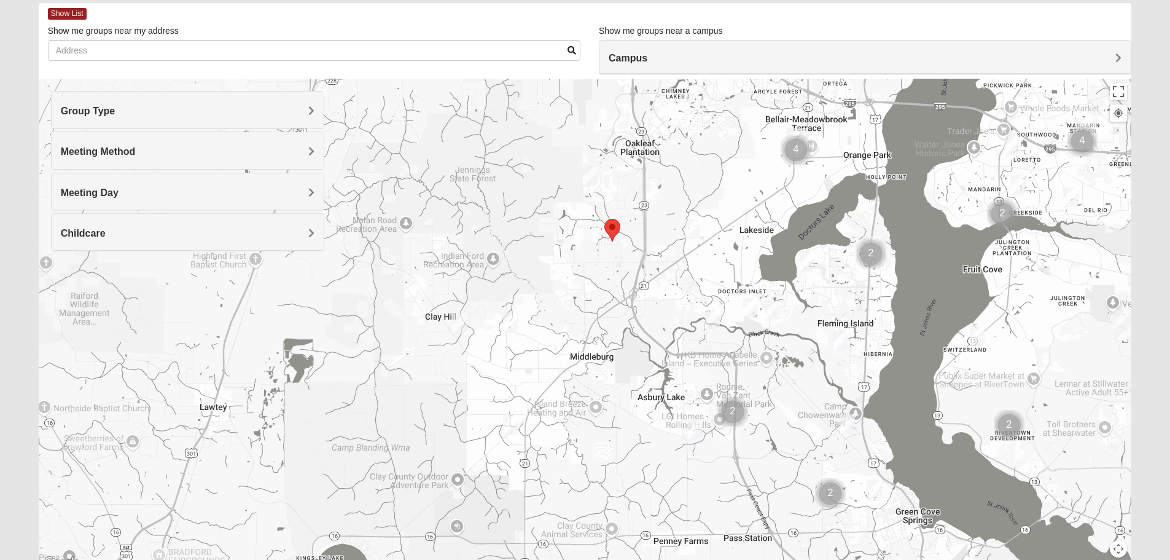
drag, startPoint x: 494, startPoint y: 397, endPoint x: 544, endPoint y: 455, distance: 75.8
click at [544, 455] on div at bounding box center [585, 324] width 1093 height 491
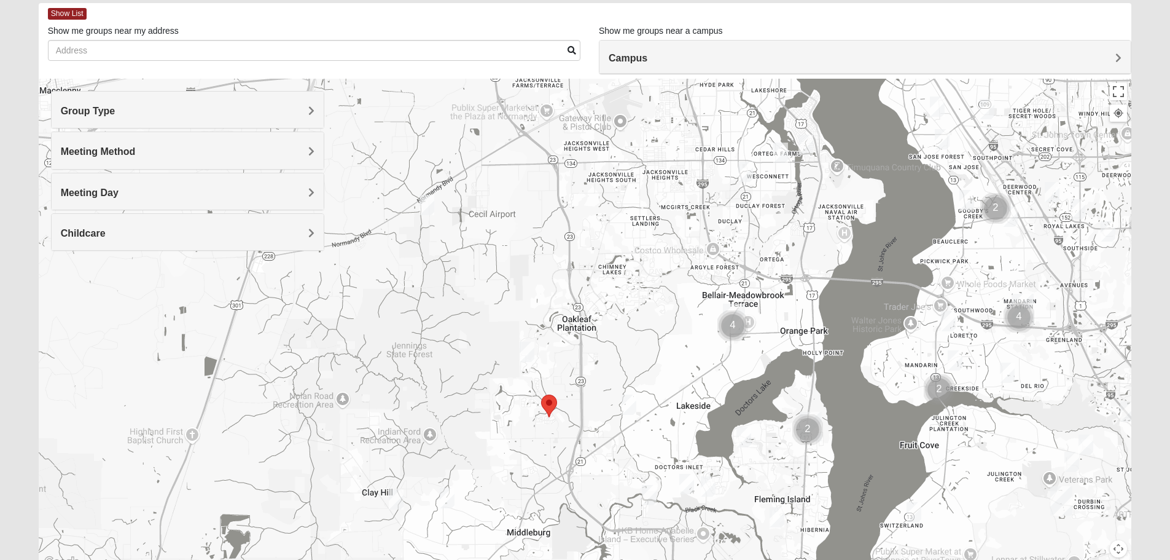
drag, startPoint x: 603, startPoint y: 296, endPoint x: 540, endPoint y: 474, distance: 188.5
click at [540, 474] on div at bounding box center [585, 324] width 1093 height 491
click at [744, 171] on img "Womens Thomas 32244" at bounding box center [745, 172] width 15 height 20
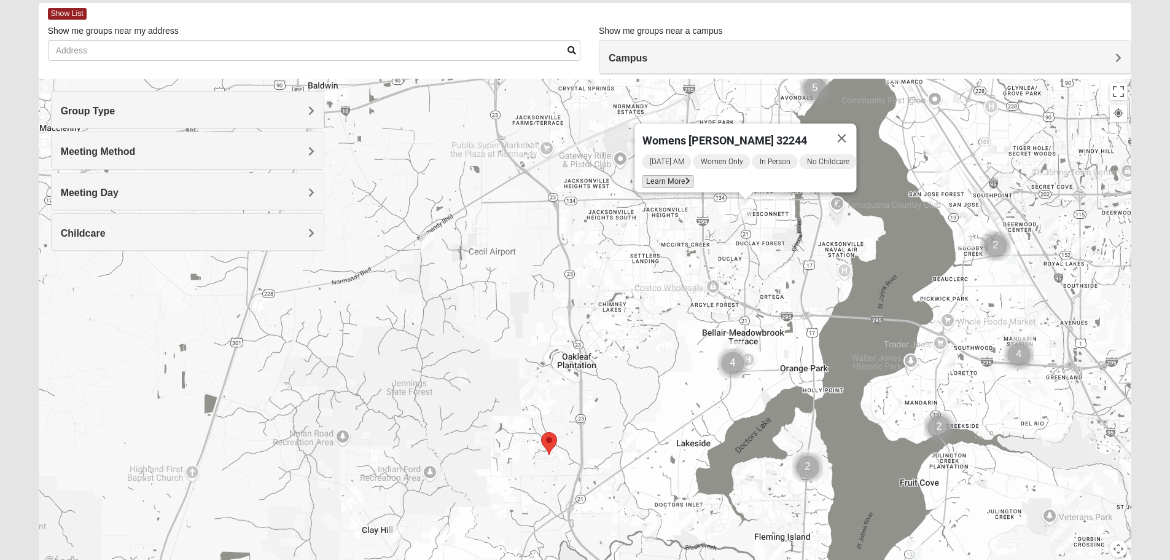
click at [648, 176] on span "Learn More" at bounding box center [668, 181] width 52 height 13
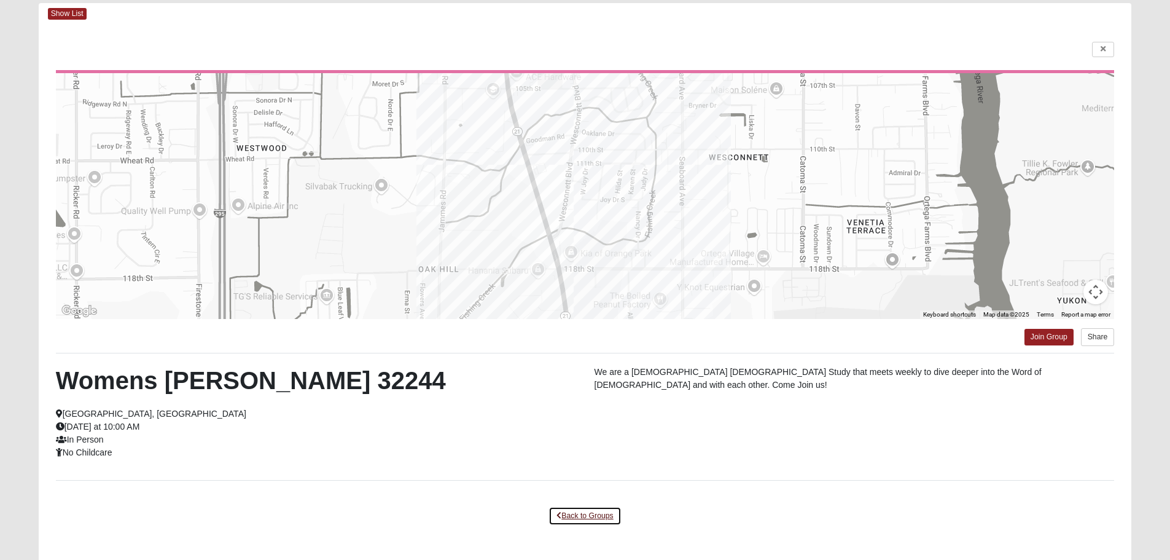
click at [580, 517] on link "Back to Groups" at bounding box center [585, 515] width 72 height 19
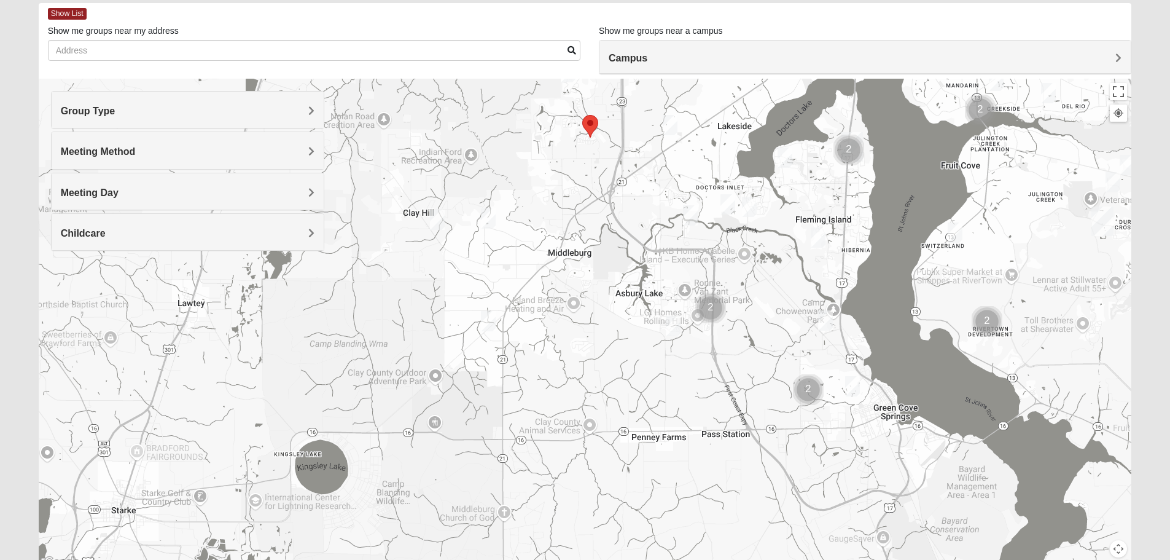
drag, startPoint x: 469, startPoint y: 481, endPoint x: 510, endPoint y: 163, distance: 320.8
click at [510, 163] on div "Womens [PERSON_NAME] 32244 [DATE] AM Women Only In Person No Childcare Learn Mo…" at bounding box center [585, 324] width 1093 height 491
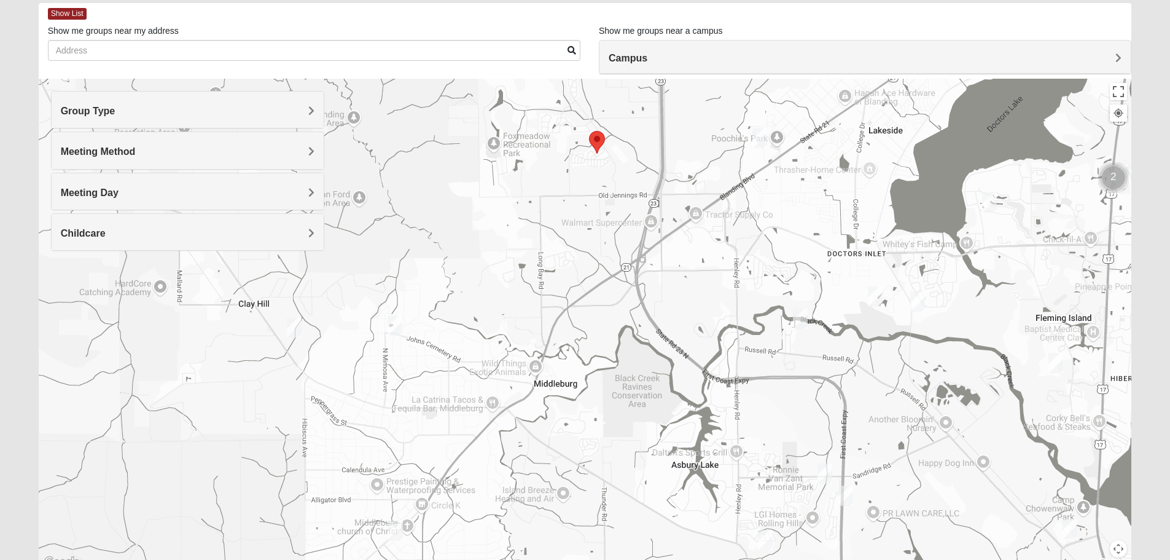
drag, startPoint x: 574, startPoint y: 224, endPoint x: 554, endPoint y: 399, distance: 176.2
click at [554, 399] on div "Womens [PERSON_NAME] 32244 [DATE] AM Women Only In Person No Childcare Learn Mo…" at bounding box center [585, 324] width 1093 height 491
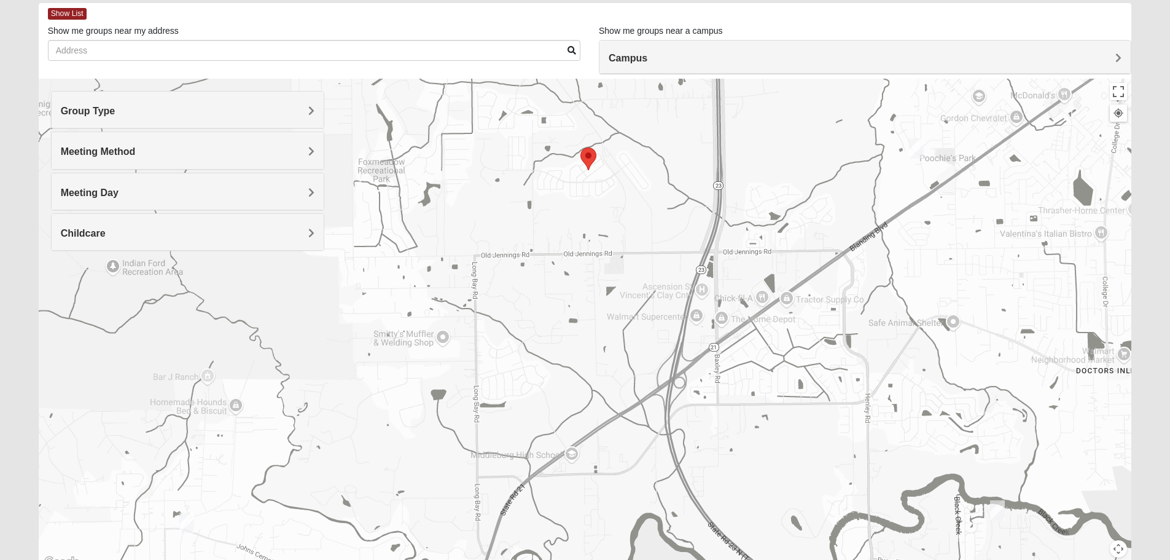
drag, startPoint x: 568, startPoint y: 174, endPoint x: 563, endPoint y: 362, distance: 188.0
click at [563, 362] on div "Womens [PERSON_NAME] 32244 [DATE] AM Women Only In Person No Childcare Learn Mo…" at bounding box center [585, 324] width 1093 height 491
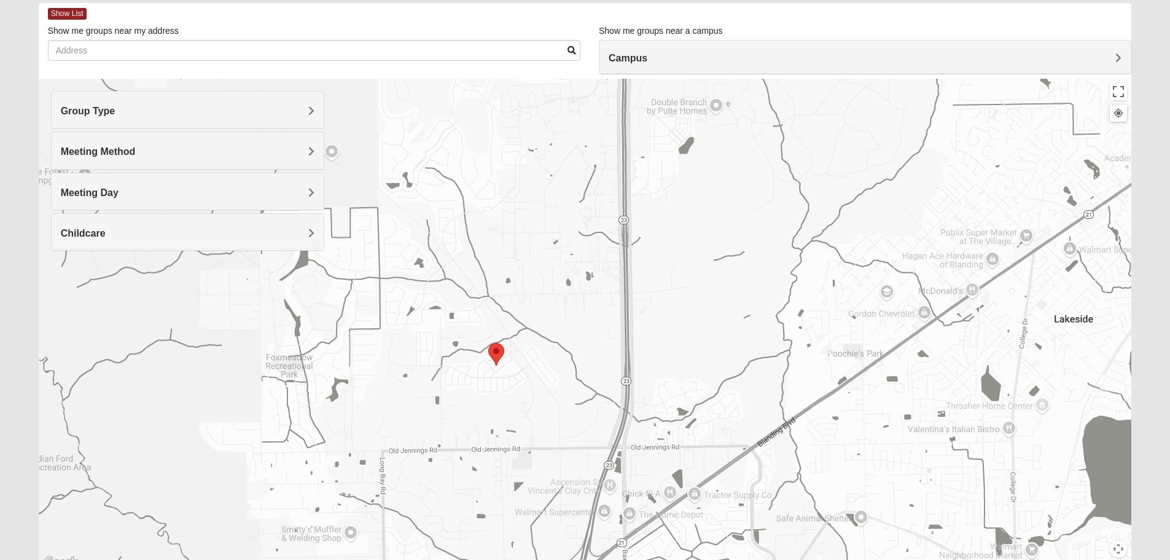
drag, startPoint x: 849, startPoint y: 167, endPoint x: 756, endPoint y: 364, distance: 217.3
click at [756, 364] on div "Womens [PERSON_NAME] 32244 [DATE] AM Women Only In Person No Childcare Learn Mo…" at bounding box center [585, 324] width 1093 height 491
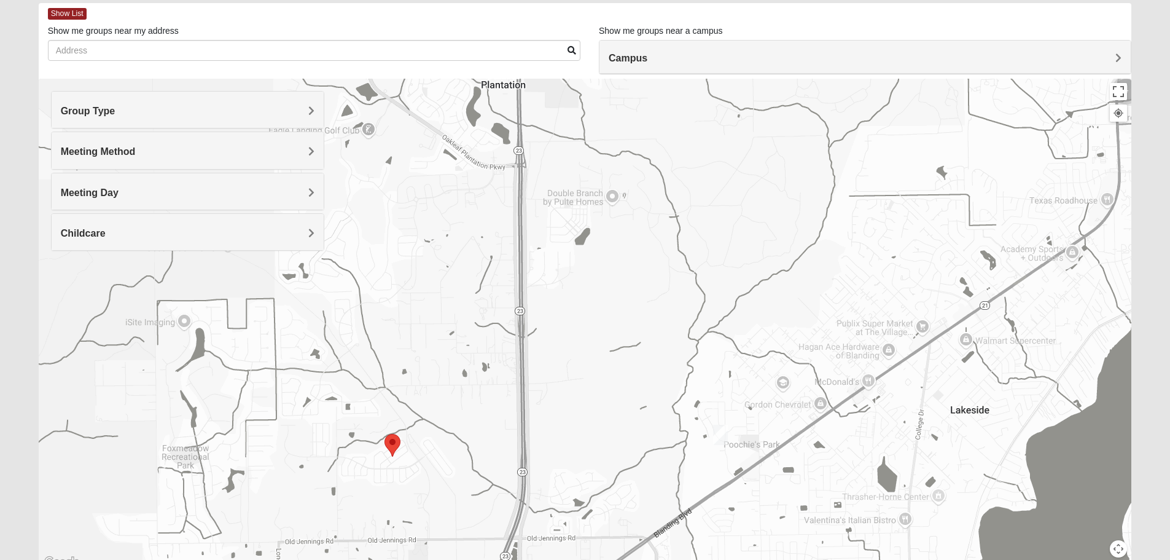
drag, startPoint x: 791, startPoint y: 287, endPoint x: 684, endPoint y: 383, distance: 144.0
click at [684, 383] on div "Womens [PERSON_NAME] 32244 [DATE] AM Women Only In Person No Childcare Learn Mo…" at bounding box center [585, 324] width 1093 height 491
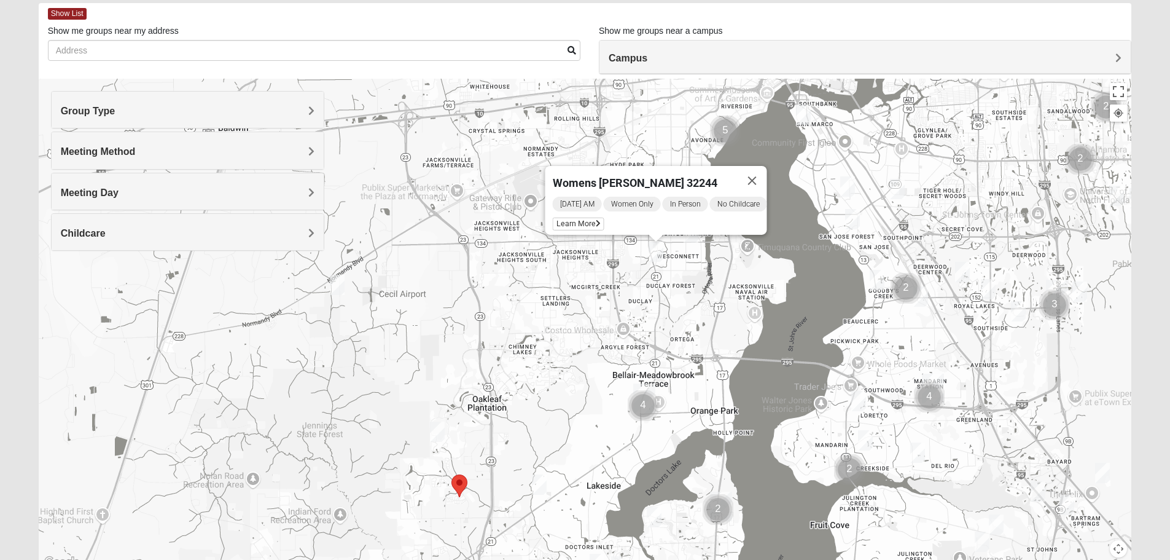
drag, startPoint x: 721, startPoint y: 213, endPoint x: 534, endPoint y: 347, distance: 229.8
click at [534, 347] on div "Womens [PERSON_NAME] 32244 [DATE] AM Women Only In Person No Childcare Learn Mo…" at bounding box center [585, 324] width 1093 height 491
click at [767, 170] on button "Close" at bounding box center [751, 180] width 29 height 29
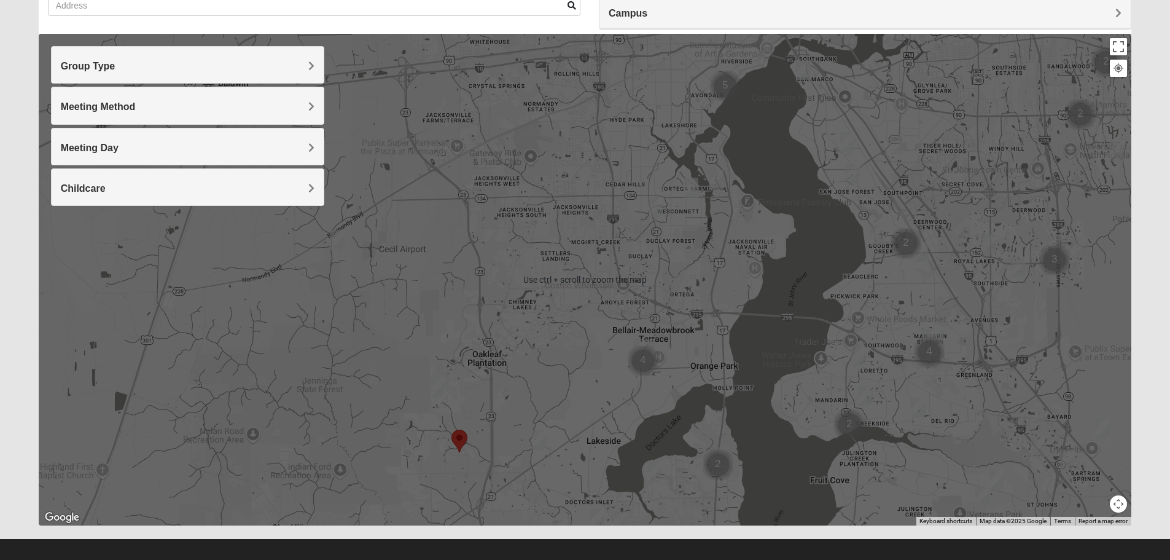
scroll to position [117, 0]
